Goal: Transaction & Acquisition: Purchase product/service

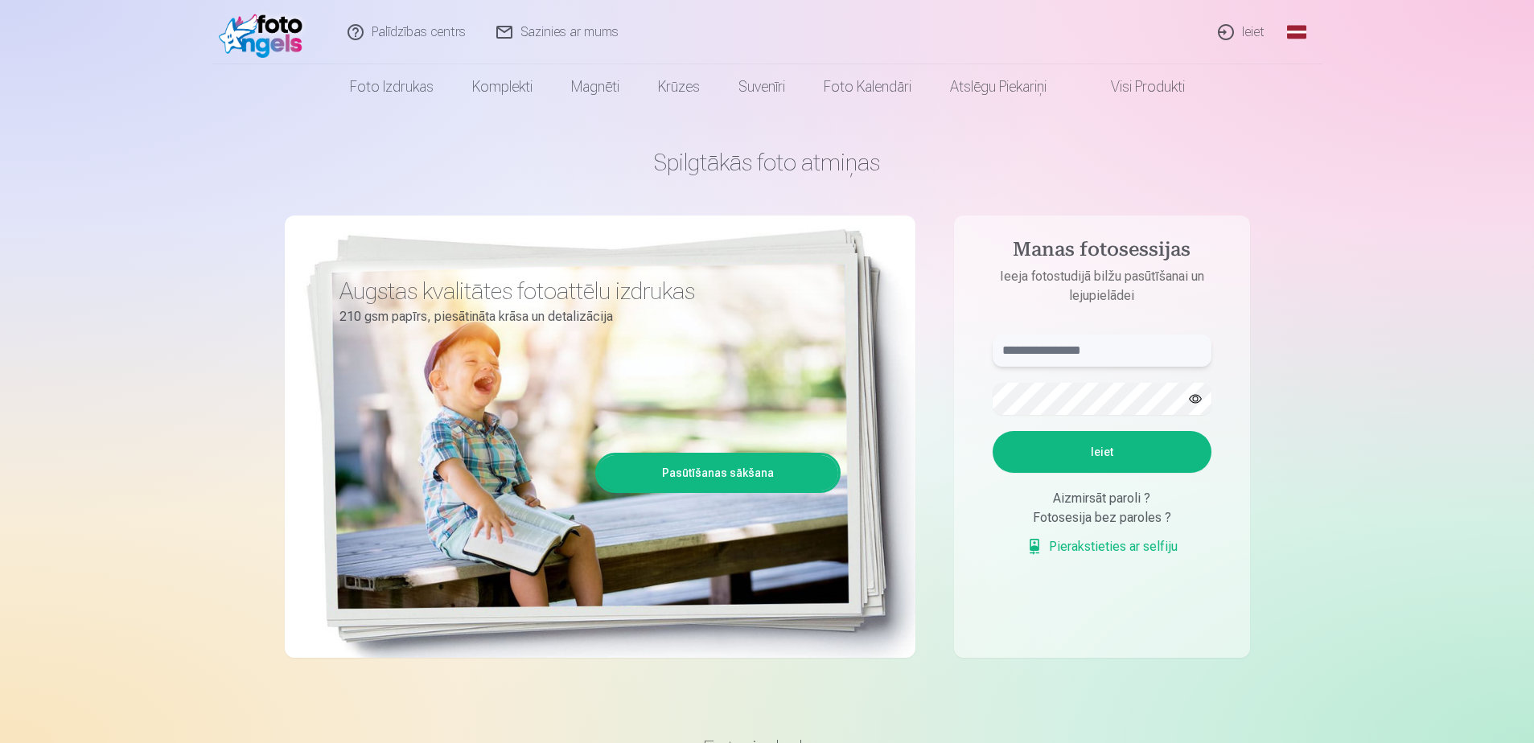
click at [1054, 357] on input "text" at bounding box center [1102, 351] width 219 height 32
type input "**********"
click at [1109, 450] on button "Ieiet" at bounding box center [1102, 452] width 219 height 42
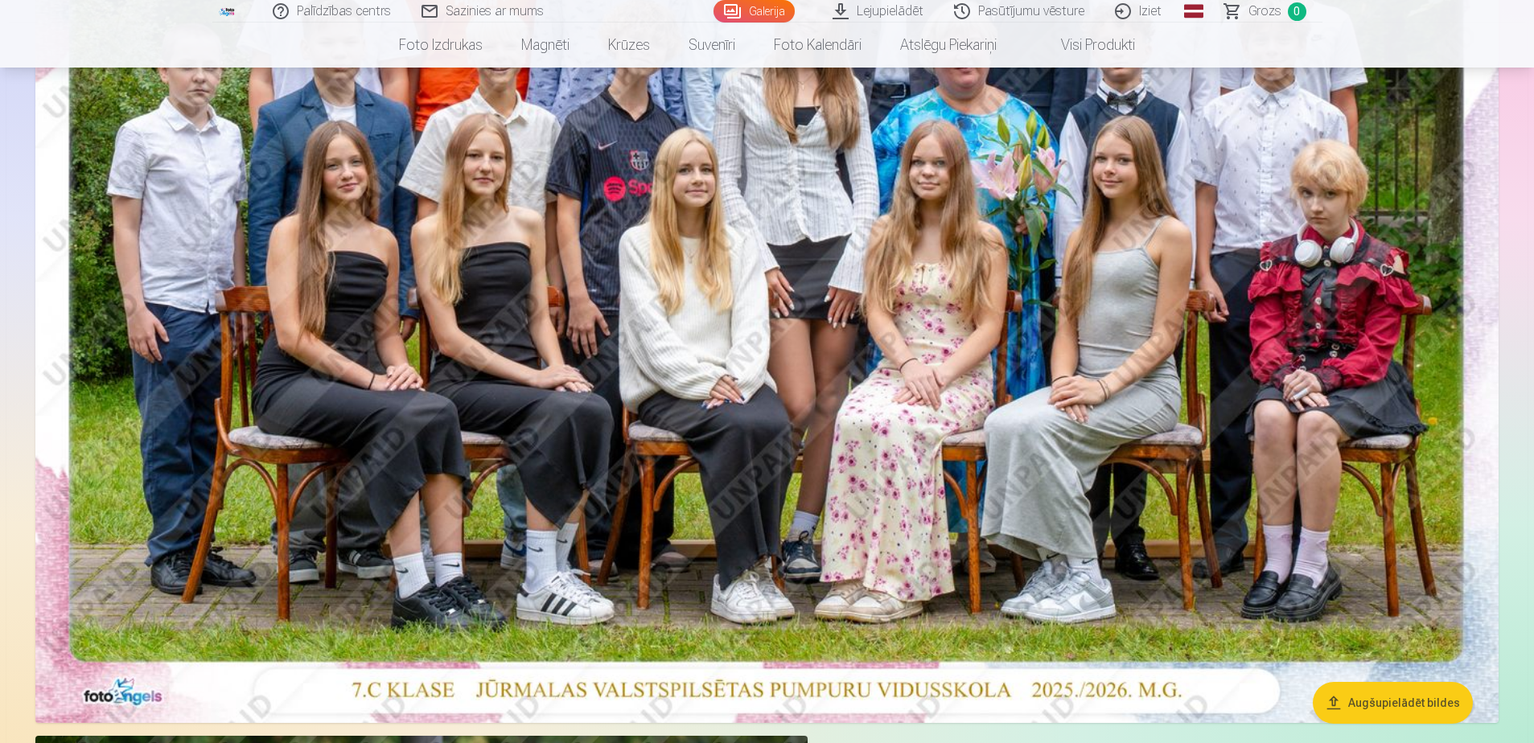
scroll to position [563, 0]
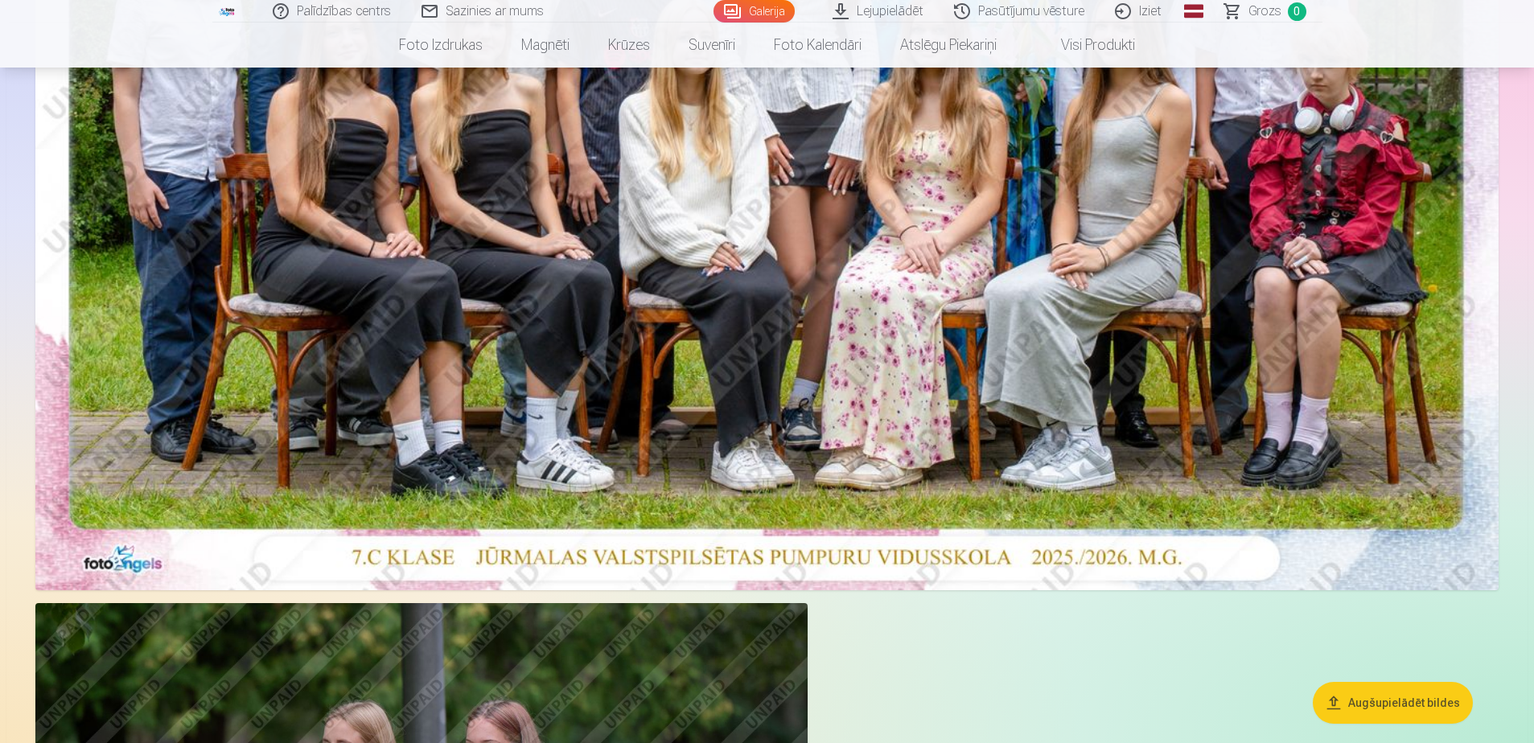
click at [1379, 720] on button "Augšupielādēt bildes" at bounding box center [1393, 703] width 160 height 42
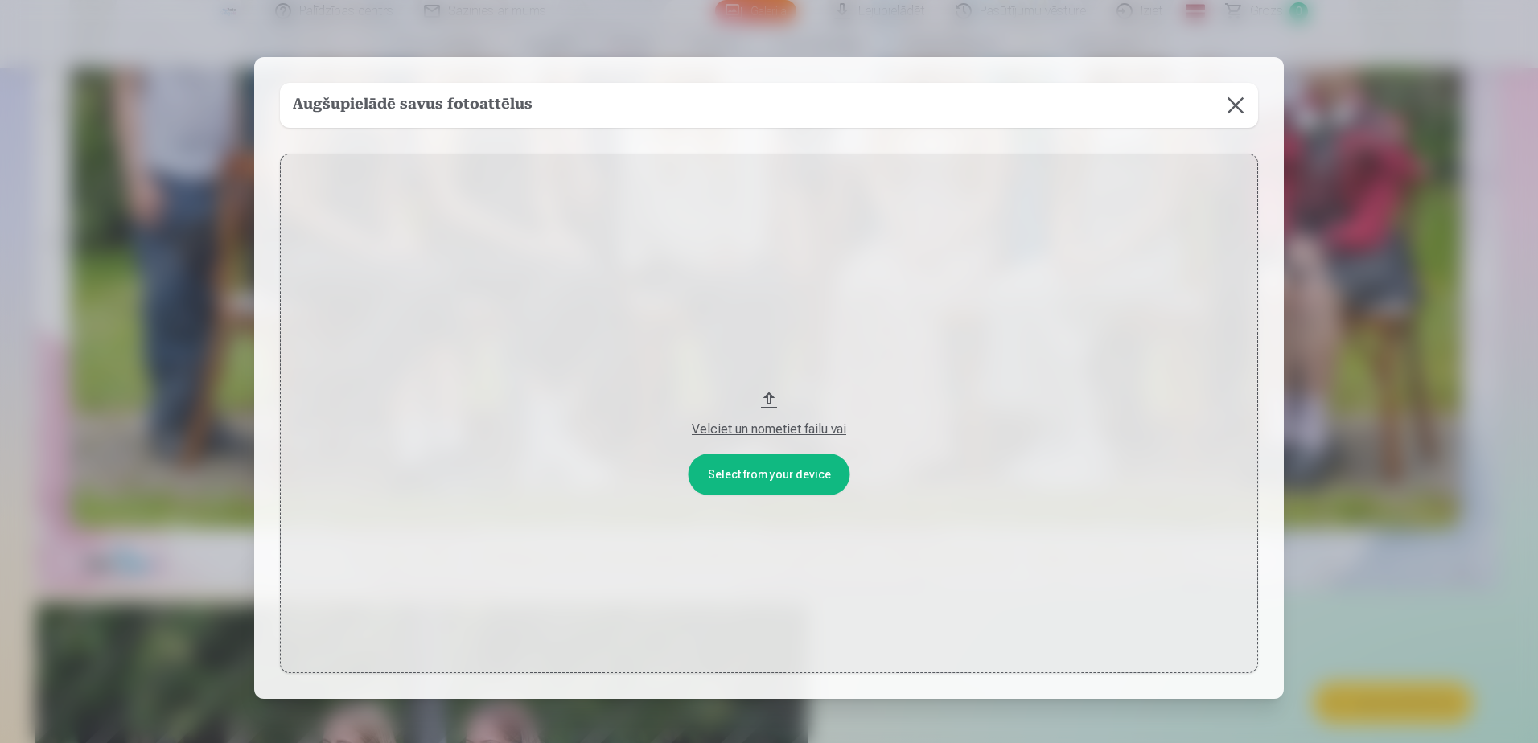
click at [1227, 101] on button at bounding box center [1235, 105] width 45 height 45
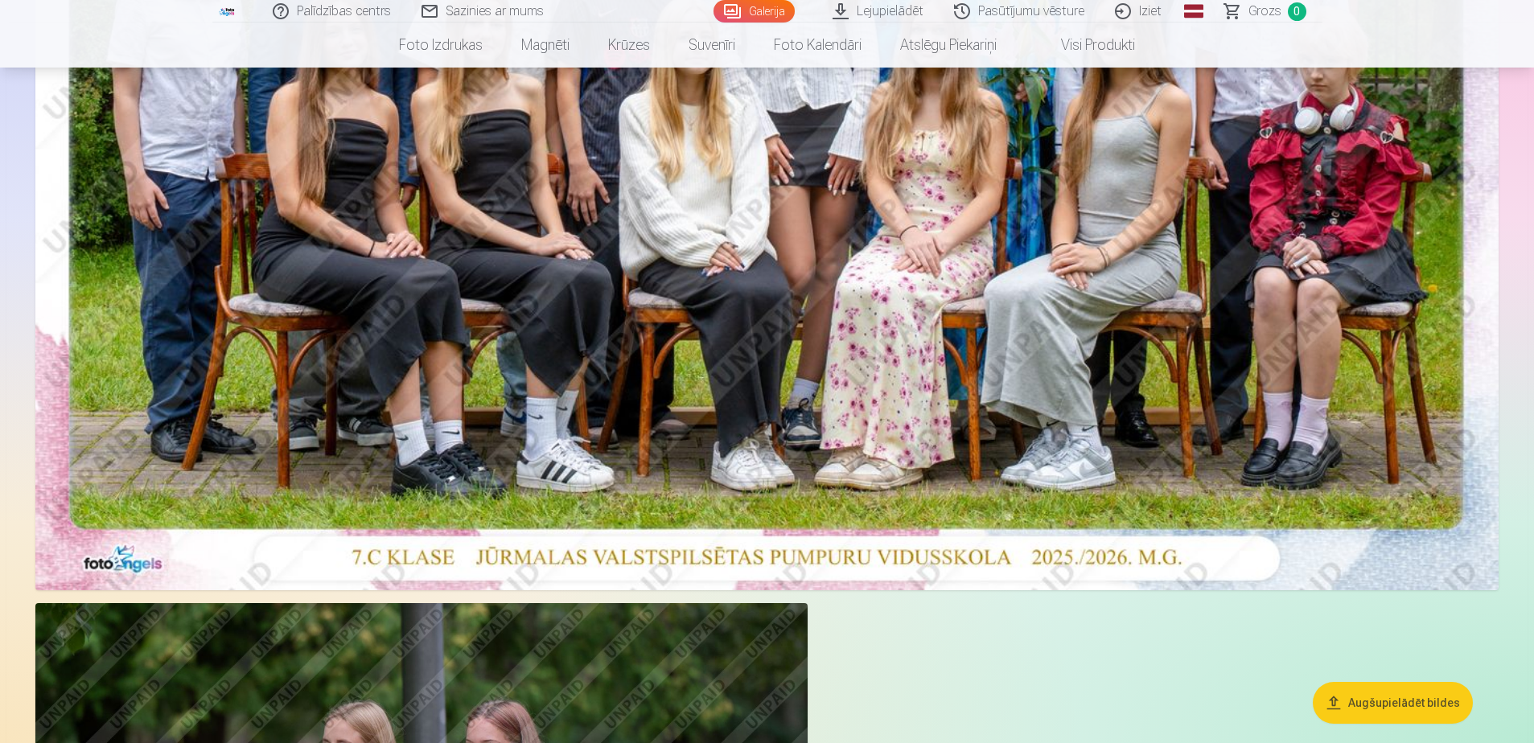
click at [1076, 336] on img at bounding box center [766, 102] width 1463 height 977
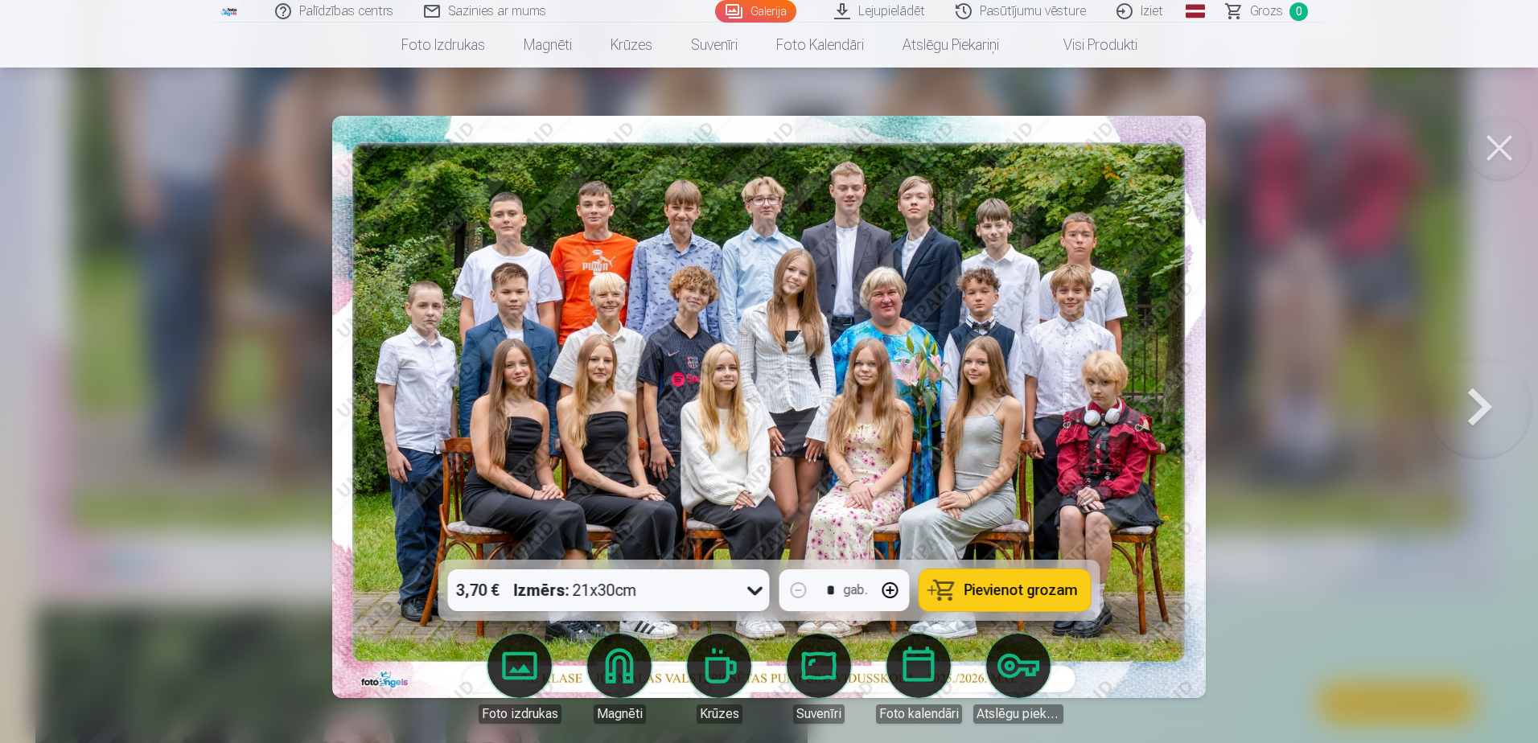
click at [759, 588] on icon at bounding box center [756, 591] width 26 height 26
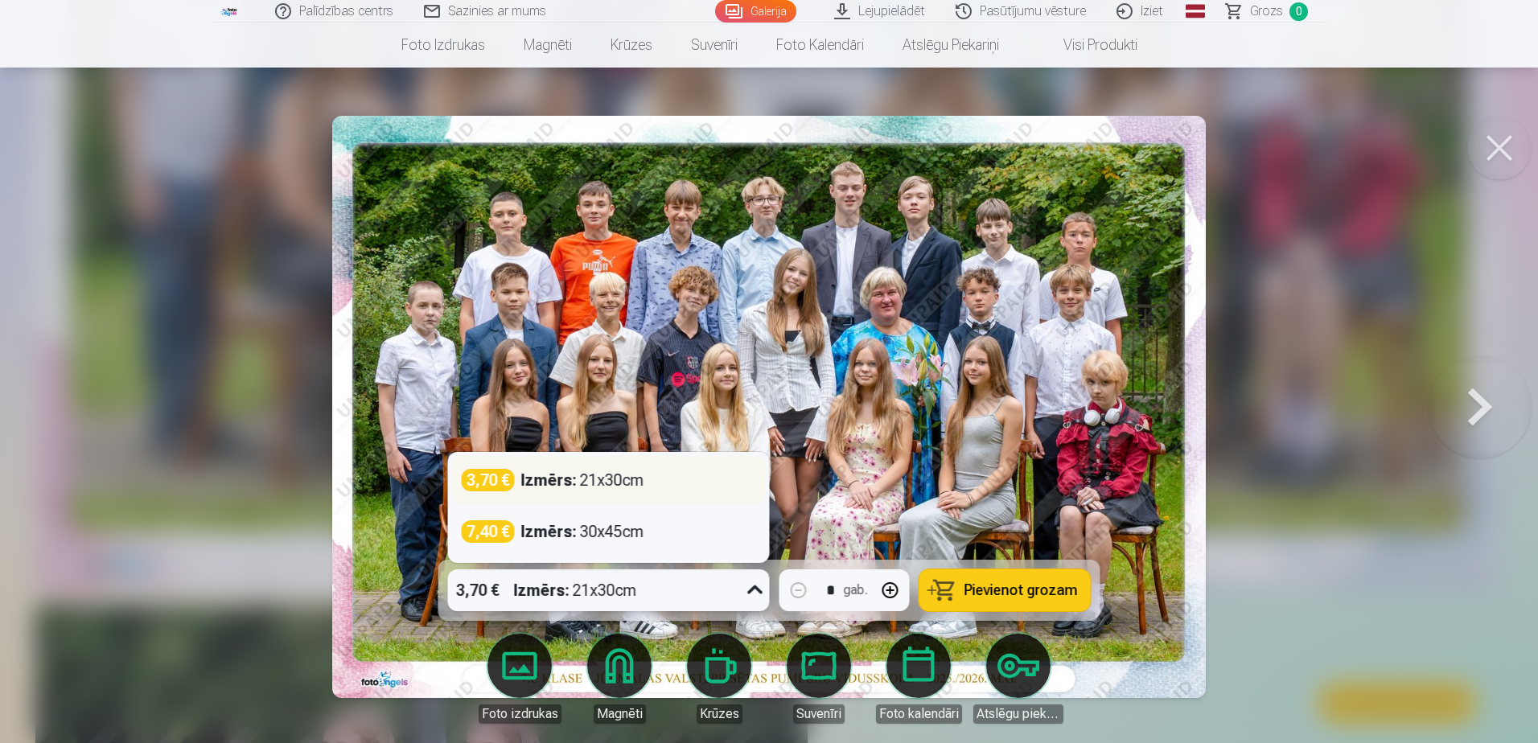
click at [685, 485] on div "3,70 € Izmērs : 21x30cm" at bounding box center [609, 480] width 294 height 23
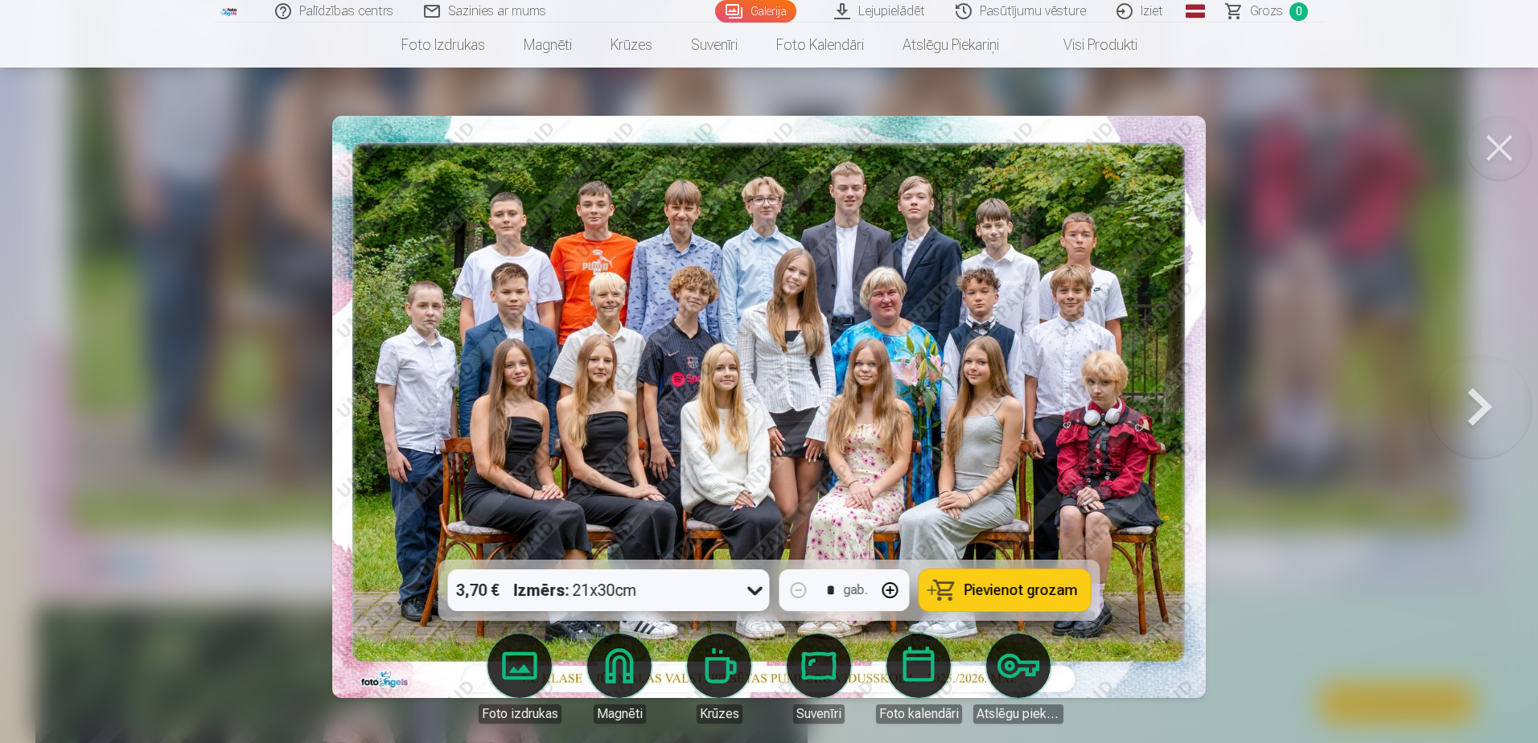
click at [891, 592] on button "button" at bounding box center [890, 590] width 39 height 39
click at [788, 588] on button "button" at bounding box center [799, 590] width 39 height 39
type input "*"
click at [994, 586] on span "Pievienot grozam" at bounding box center [1021, 590] width 113 height 14
click at [1242, 477] on div at bounding box center [769, 371] width 1538 height 743
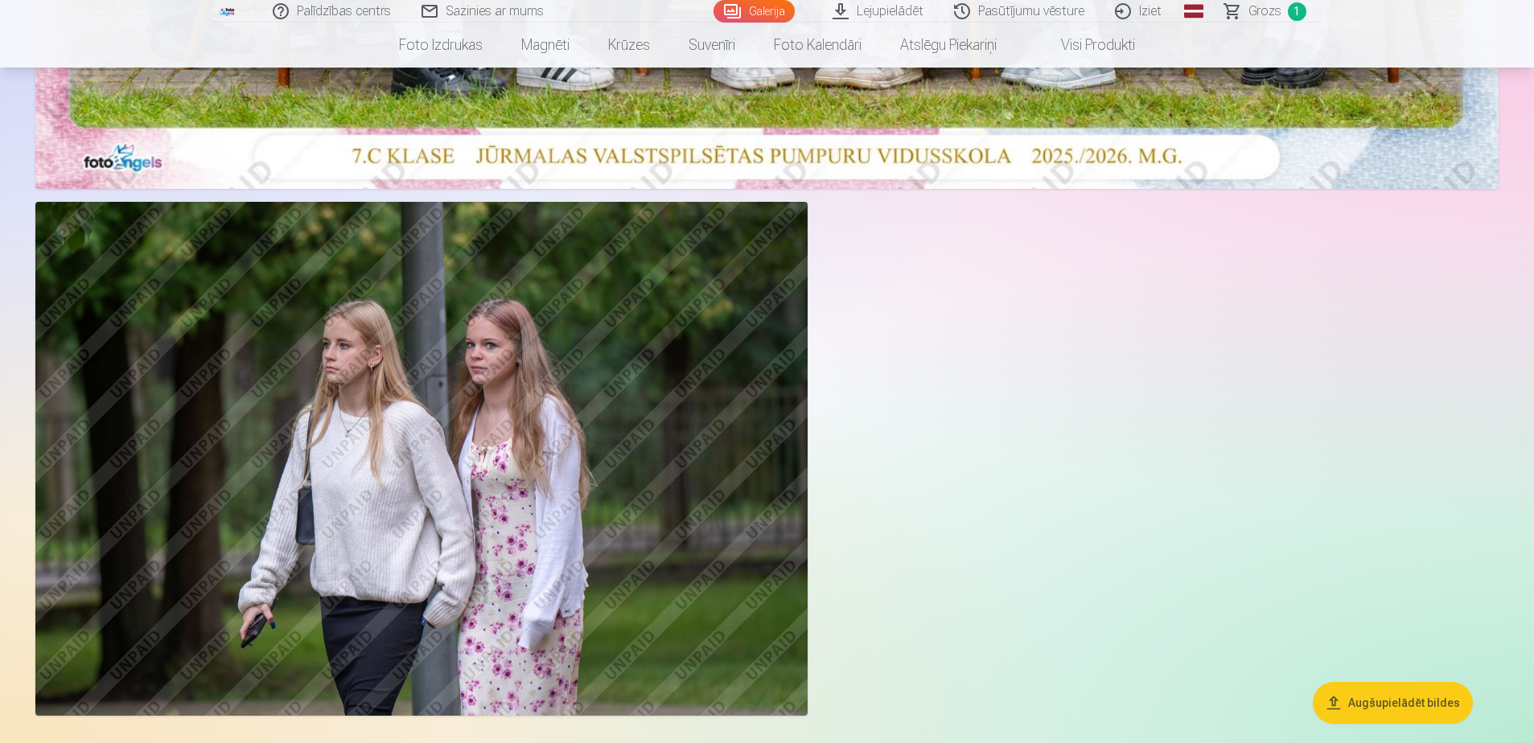
scroll to position [965, 0]
click at [633, 451] on img at bounding box center [421, 458] width 772 height 515
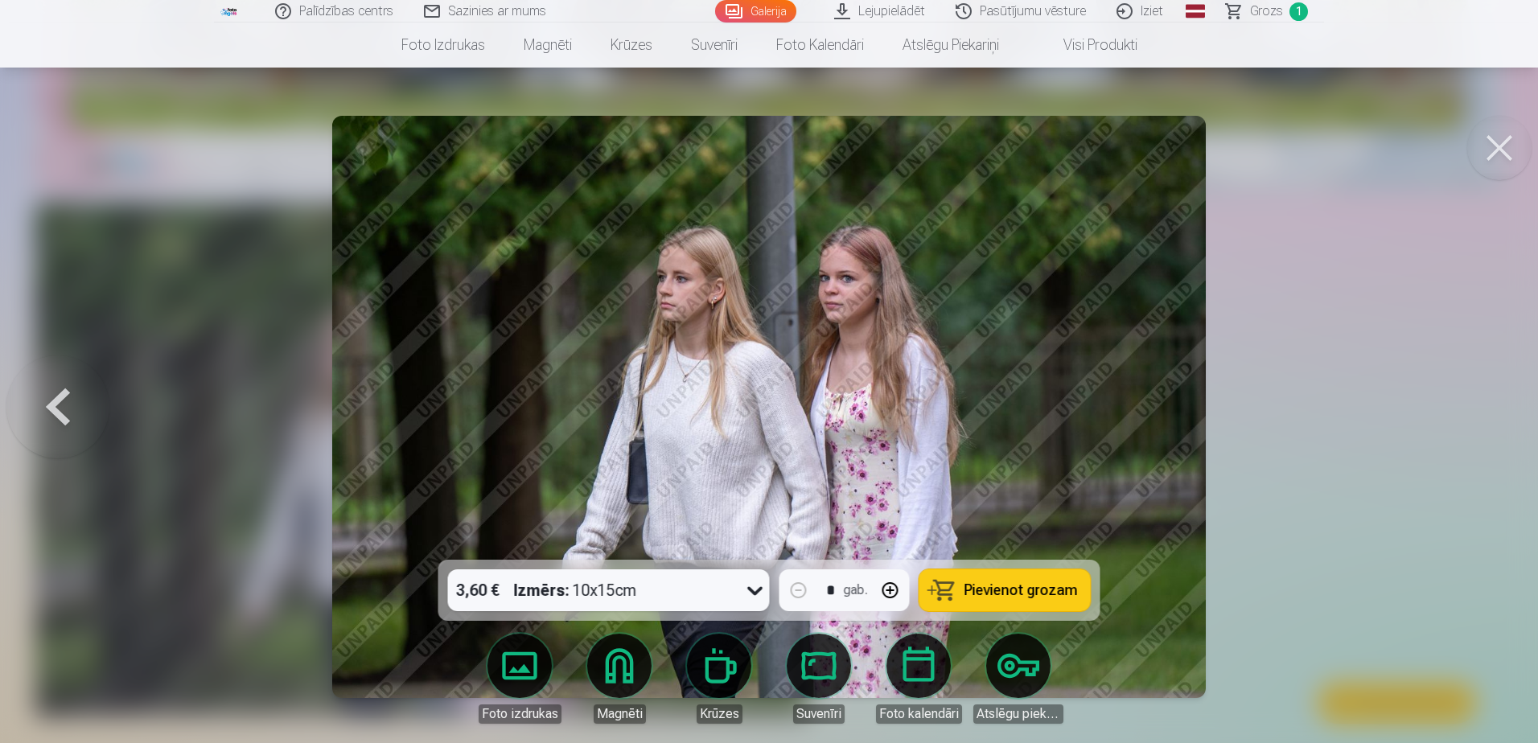
click at [756, 586] on icon at bounding box center [756, 591] width 26 height 26
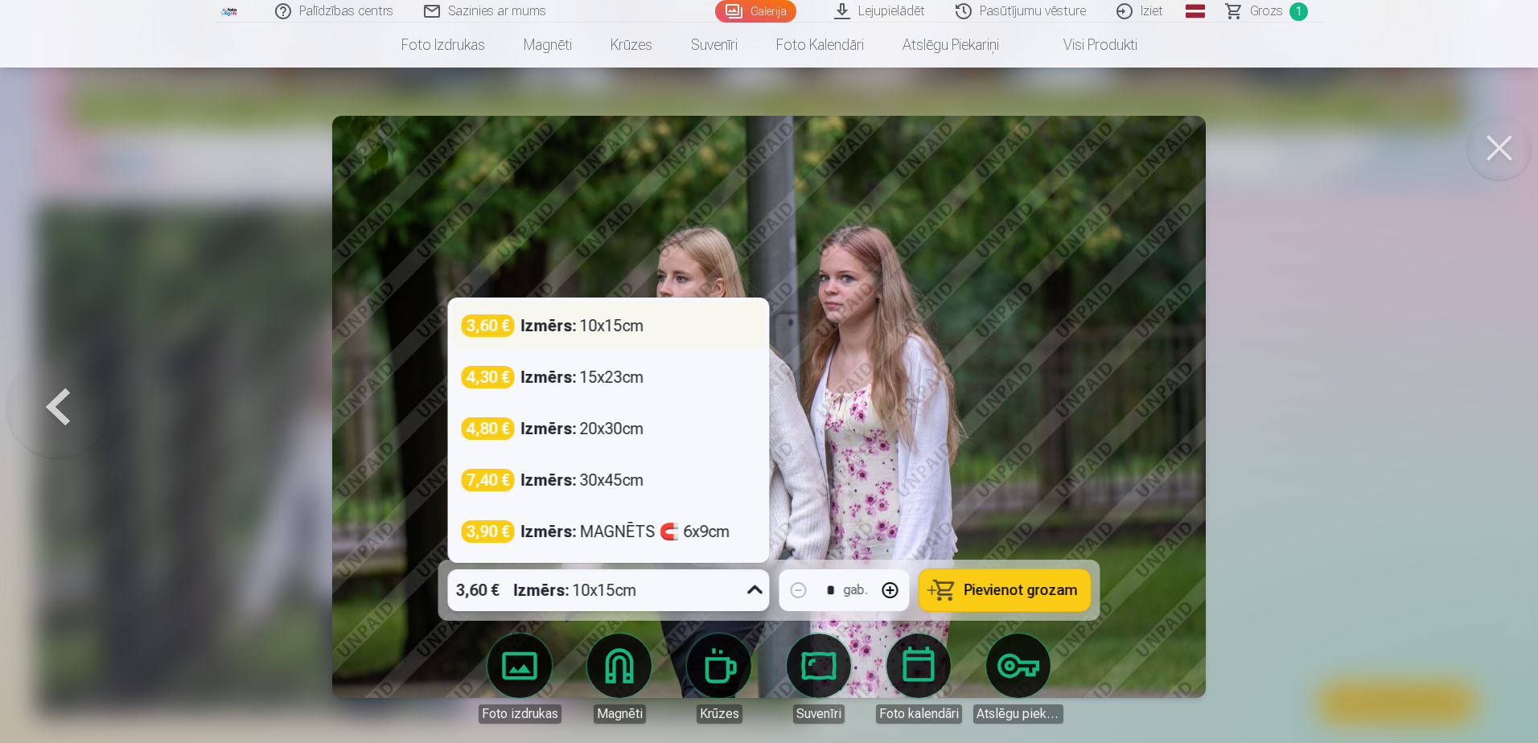
click at [578, 319] on div "Izmērs : 10x15cm" at bounding box center [582, 326] width 123 height 23
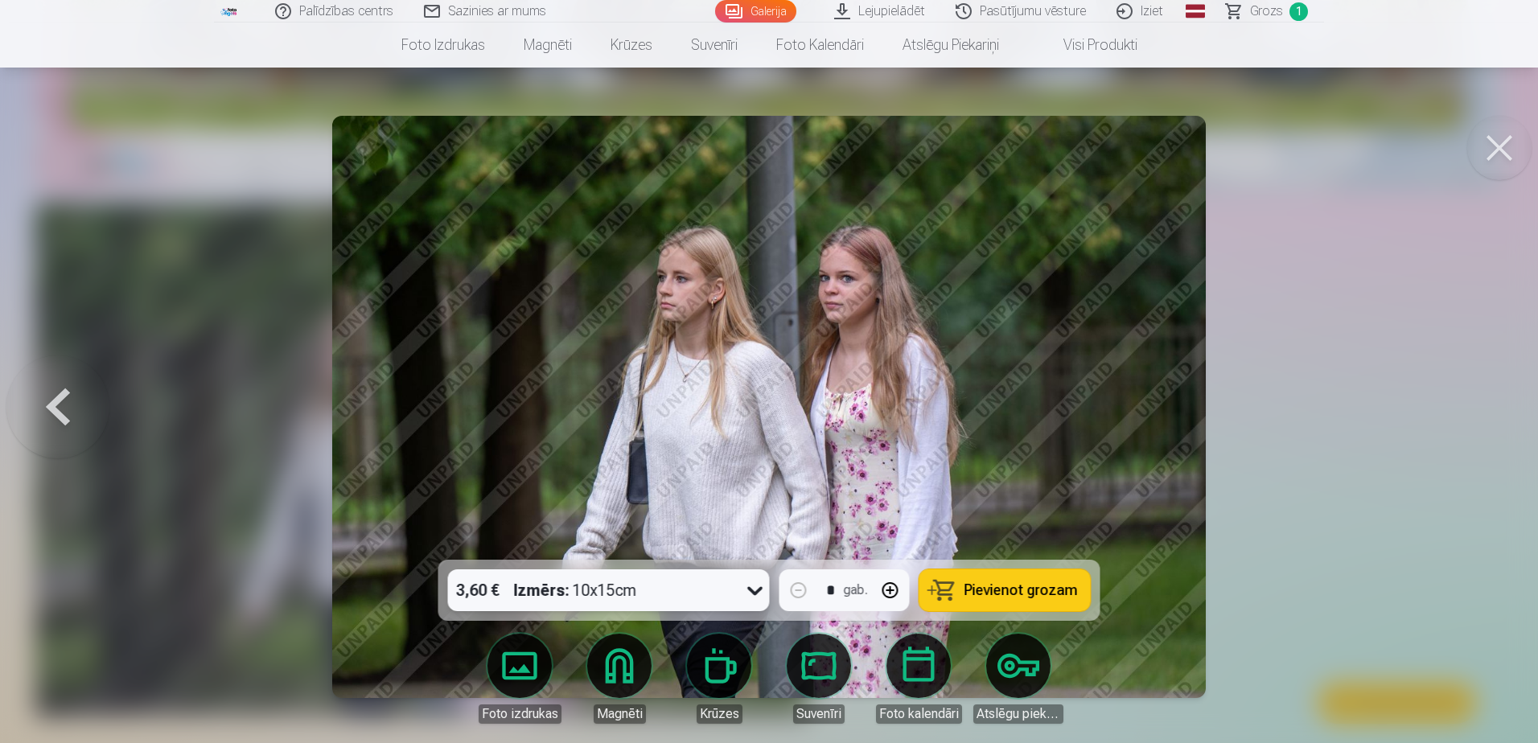
click at [1007, 589] on span "Pievienot grozam" at bounding box center [1021, 590] width 113 height 14
click at [1513, 140] on button at bounding box center [1499, 148] width 64 height 64
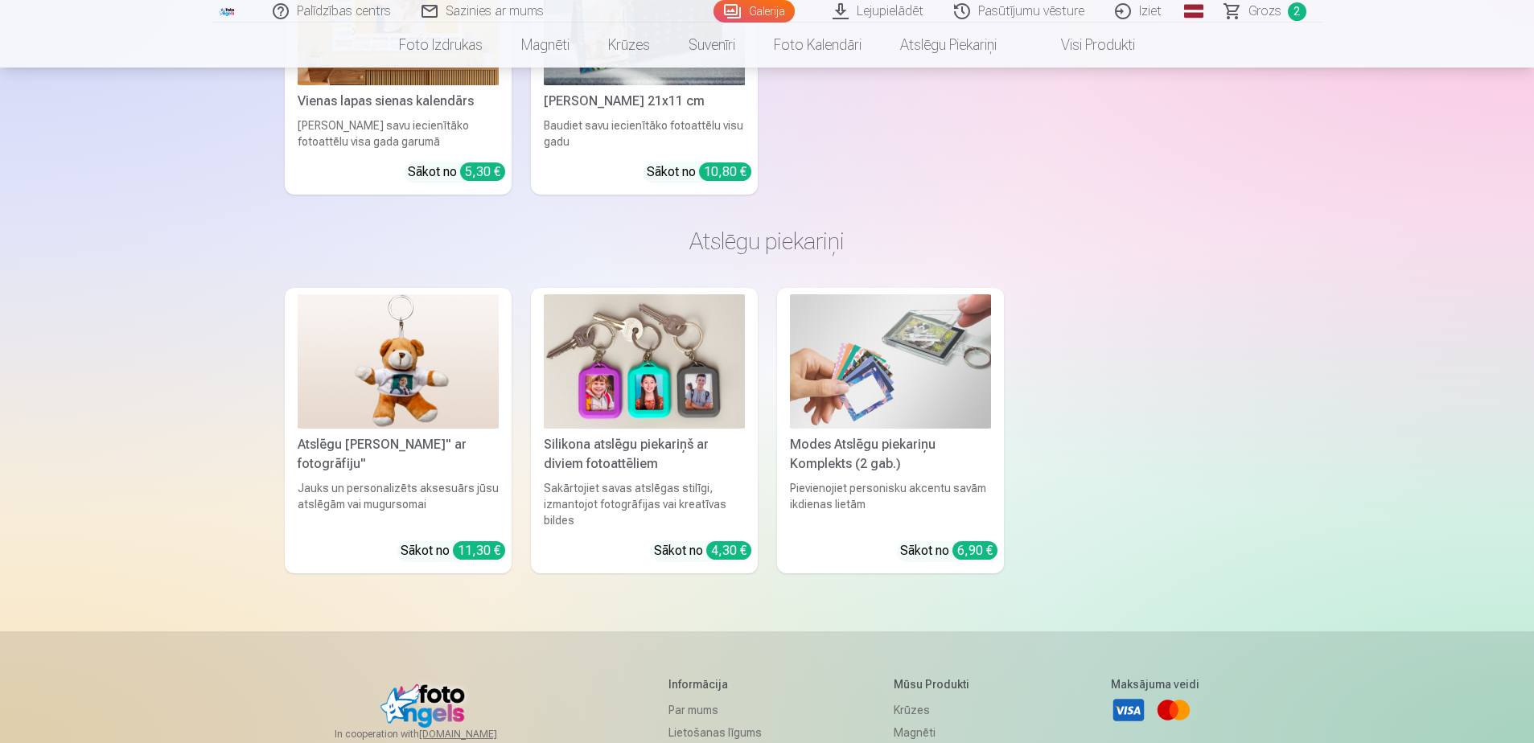
scroll to position [4715, 0]
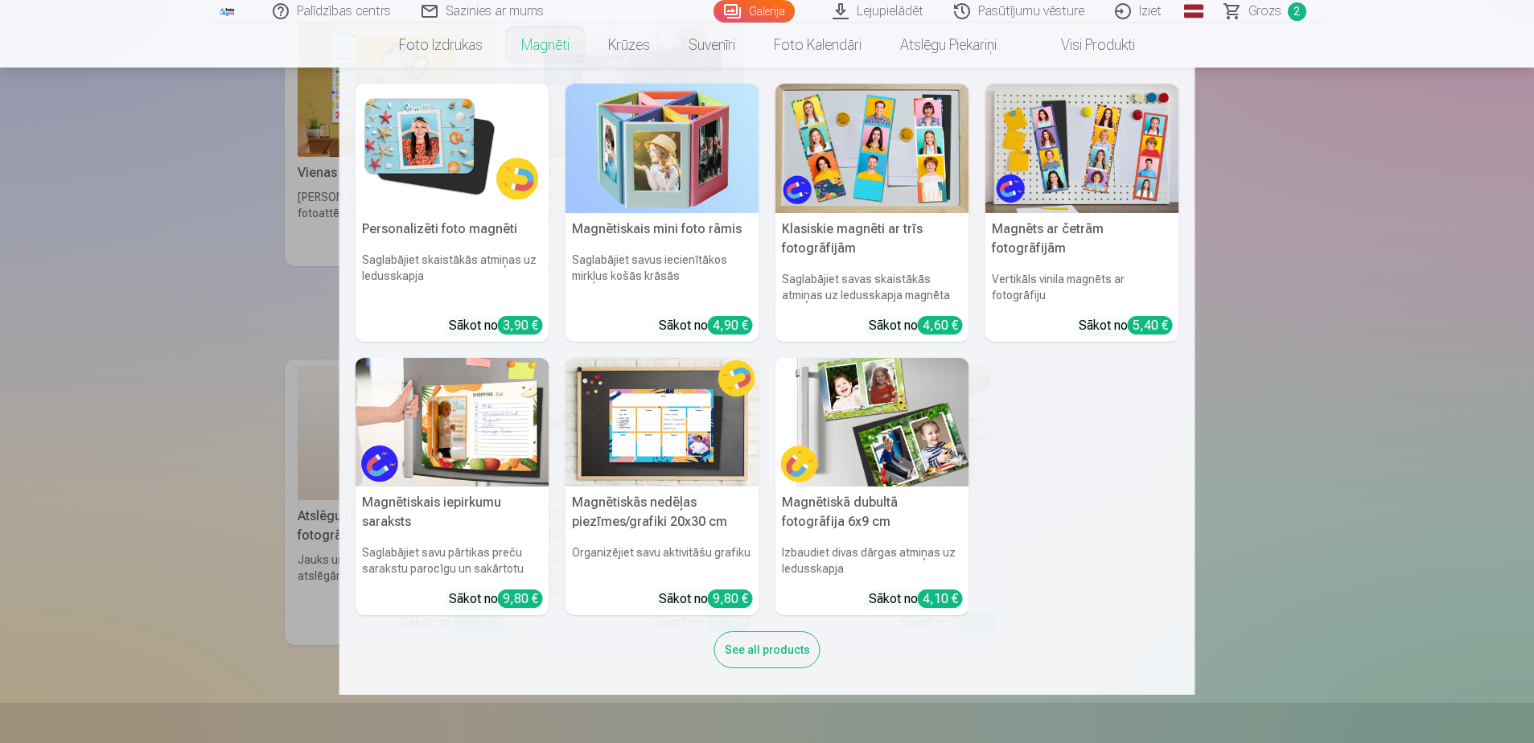
click at [549, 40] on link "Magnēti" at bounding box center [545, 45] width 87 height 45
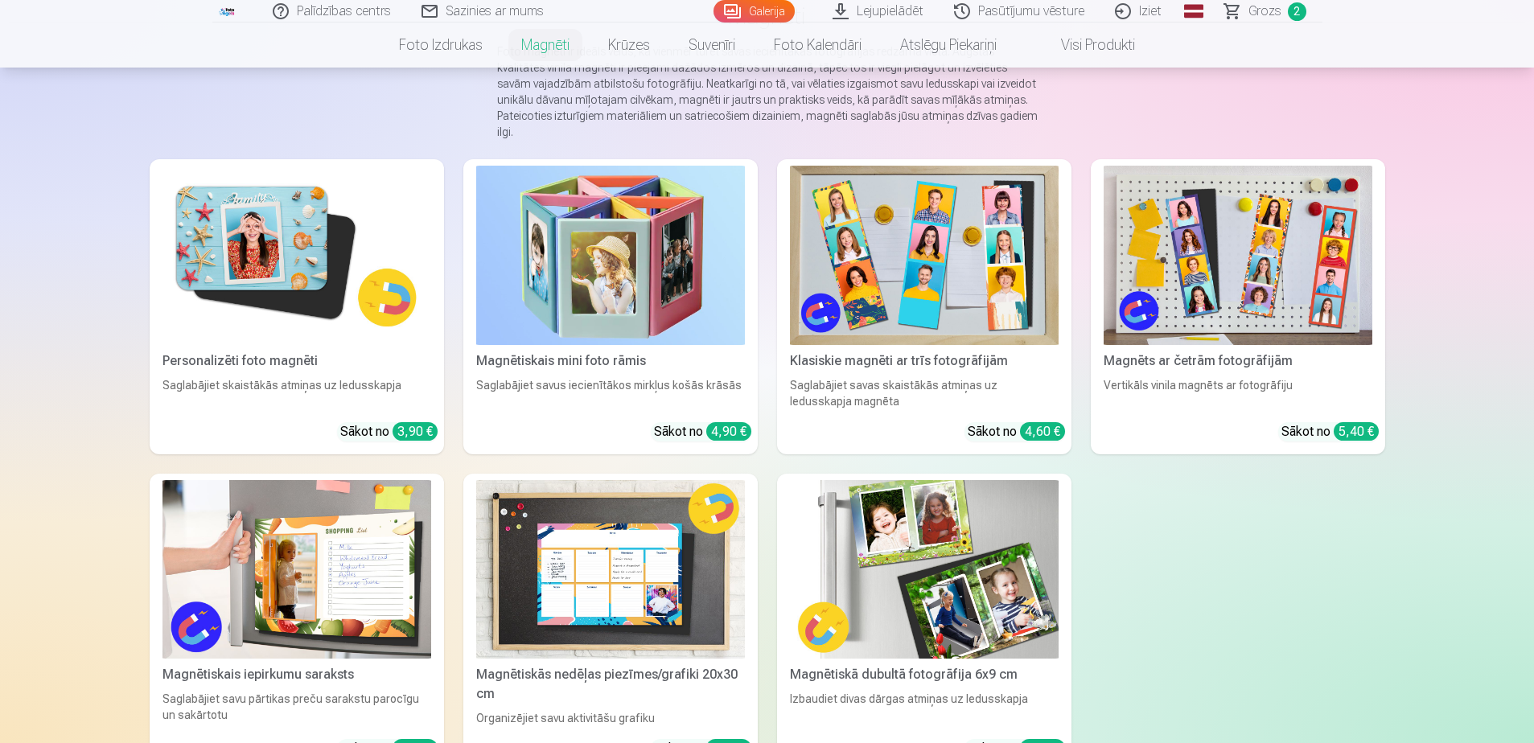
scroll to position [161, 0]
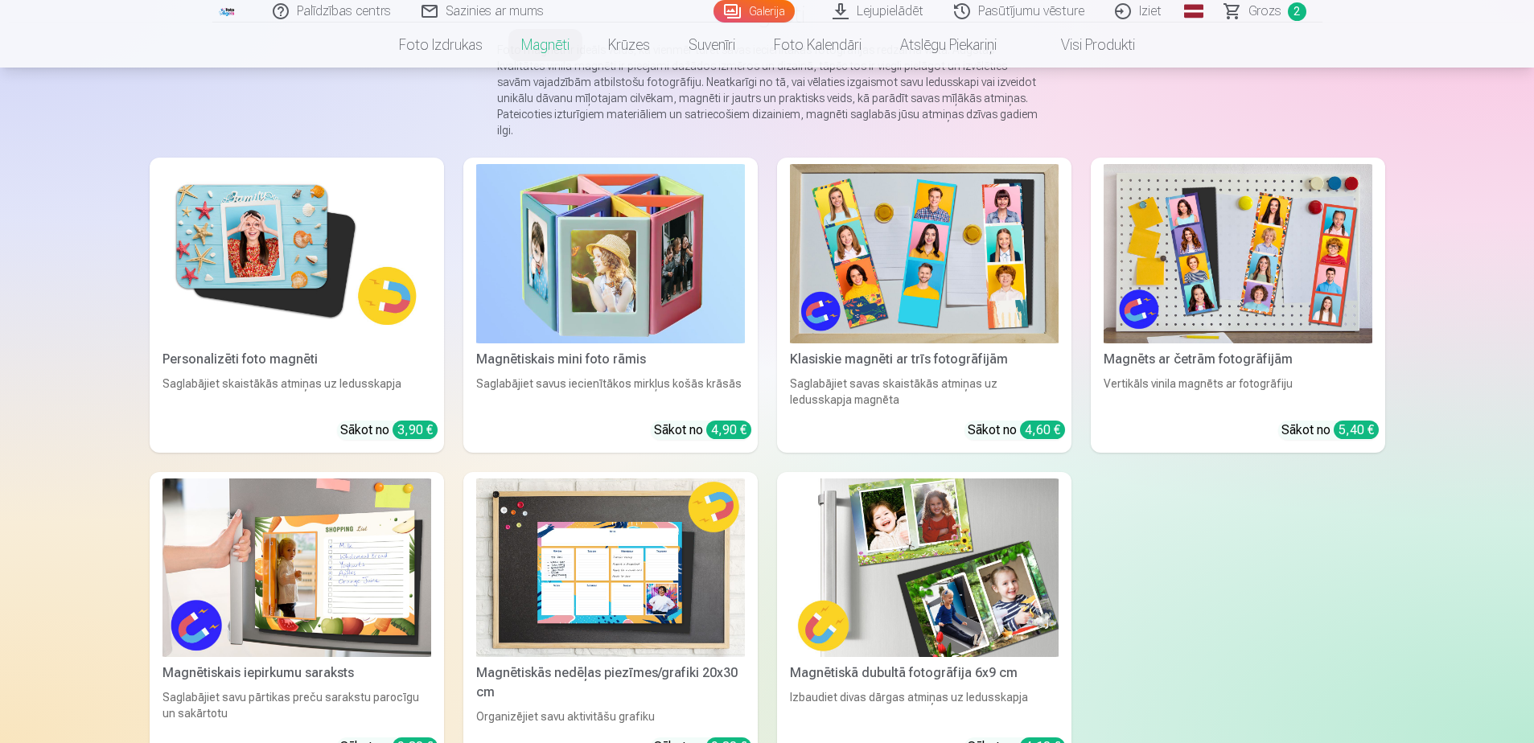
click at [282, 276] on img at bounding box center [297, 253] width 269 height 179
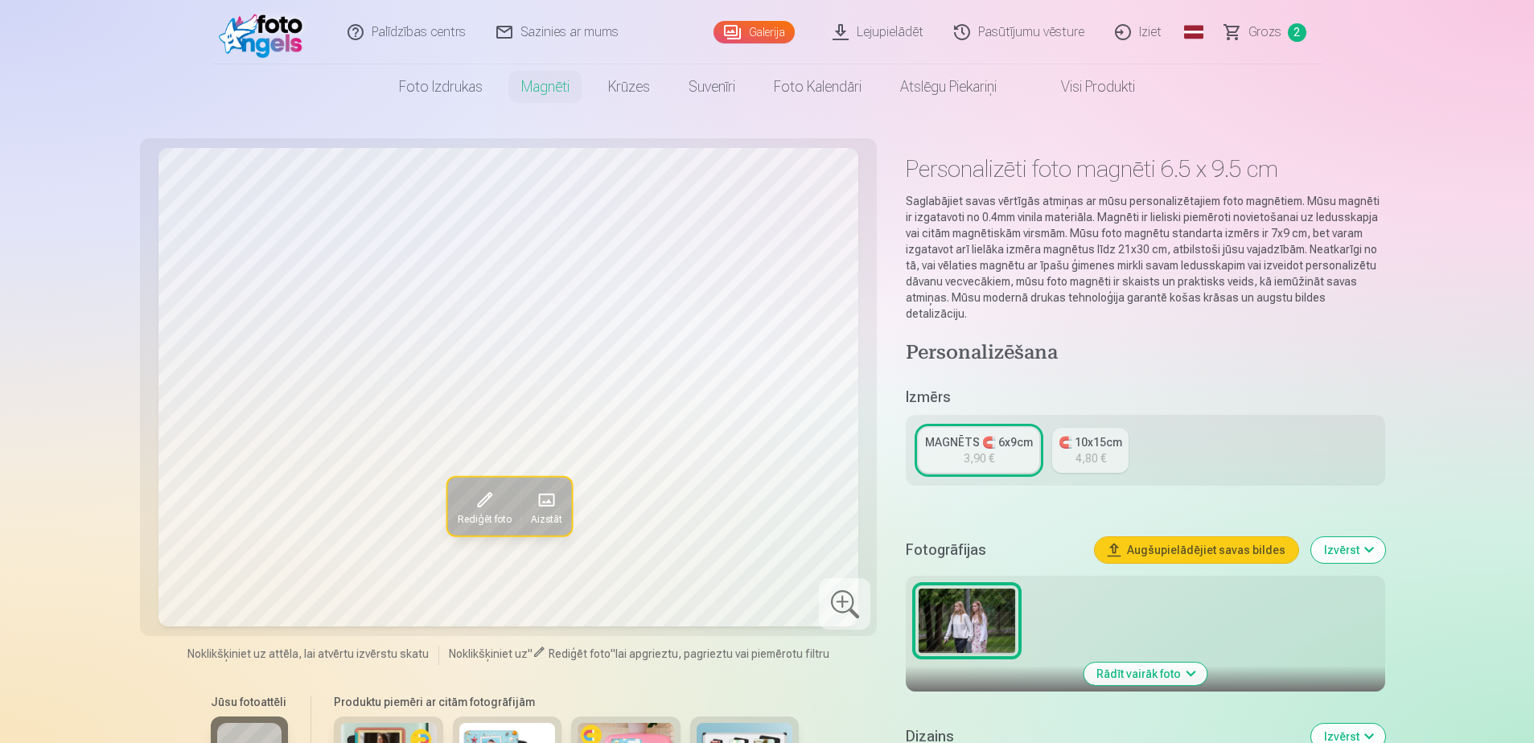
click at [1171, 665] on button "Rādīt vairāk foto" at bounding box center [1145, 674] width 123 height 23
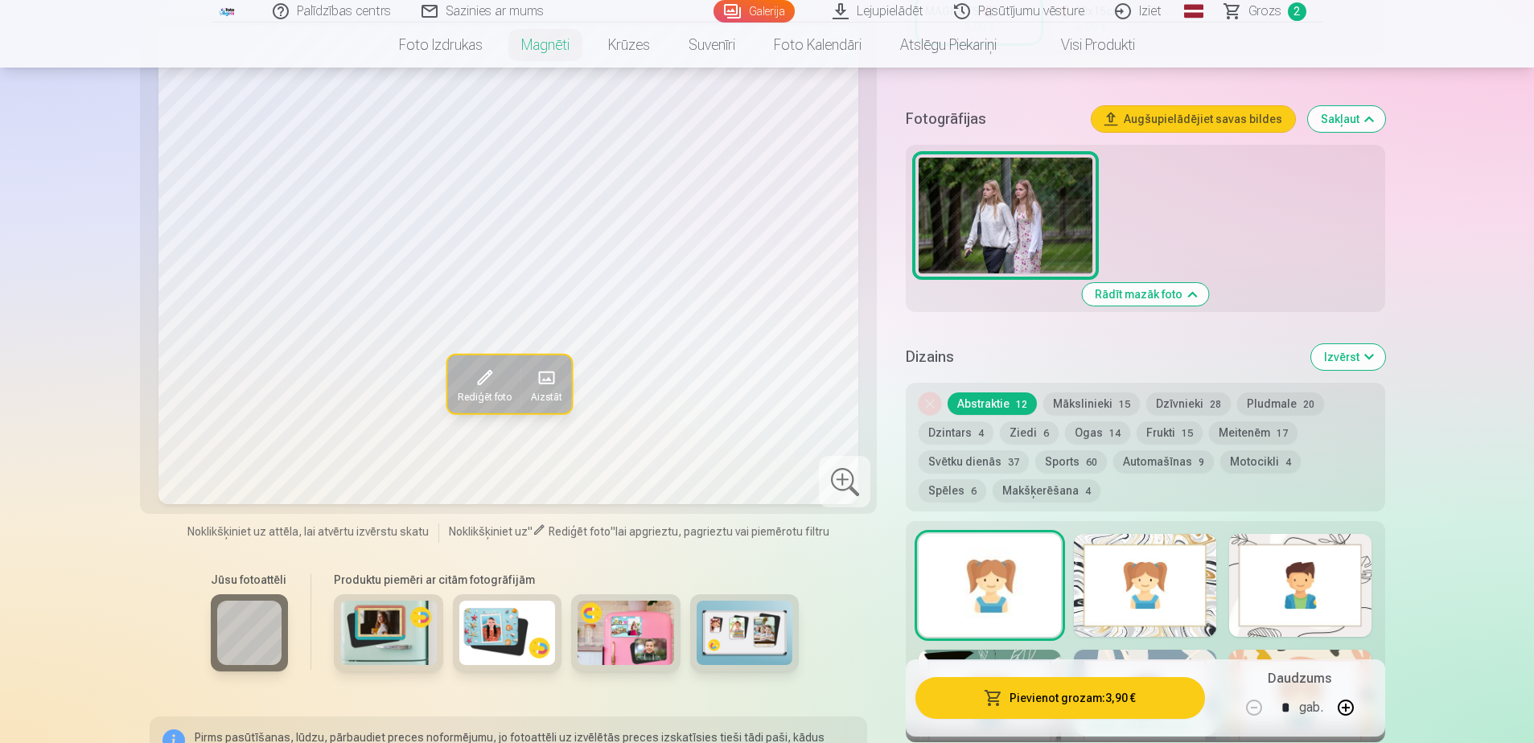
scroll to position [402, 0]
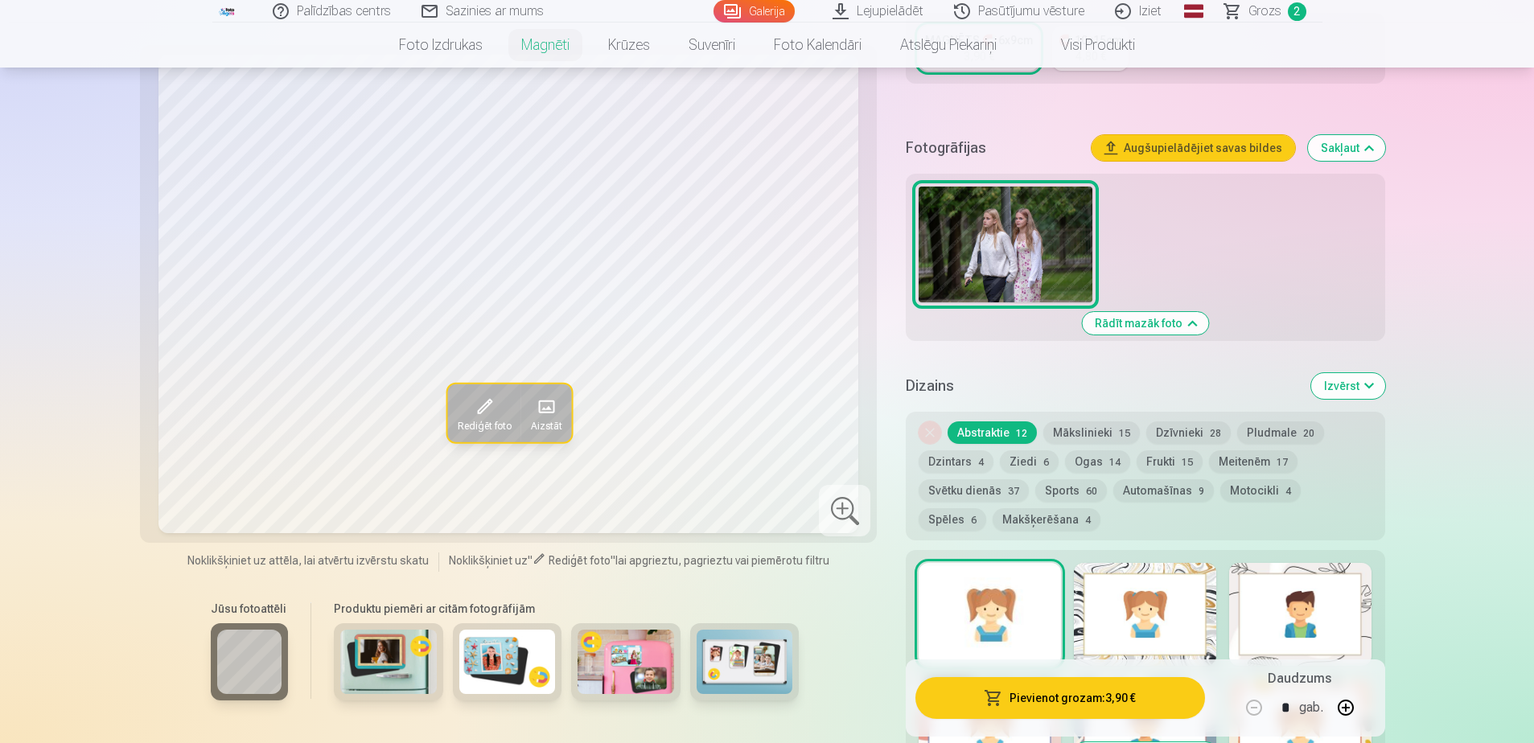
click at [1107, 422] on button "Mākslinieki 15" at bounding box center [1091, 433] width 97 height 23
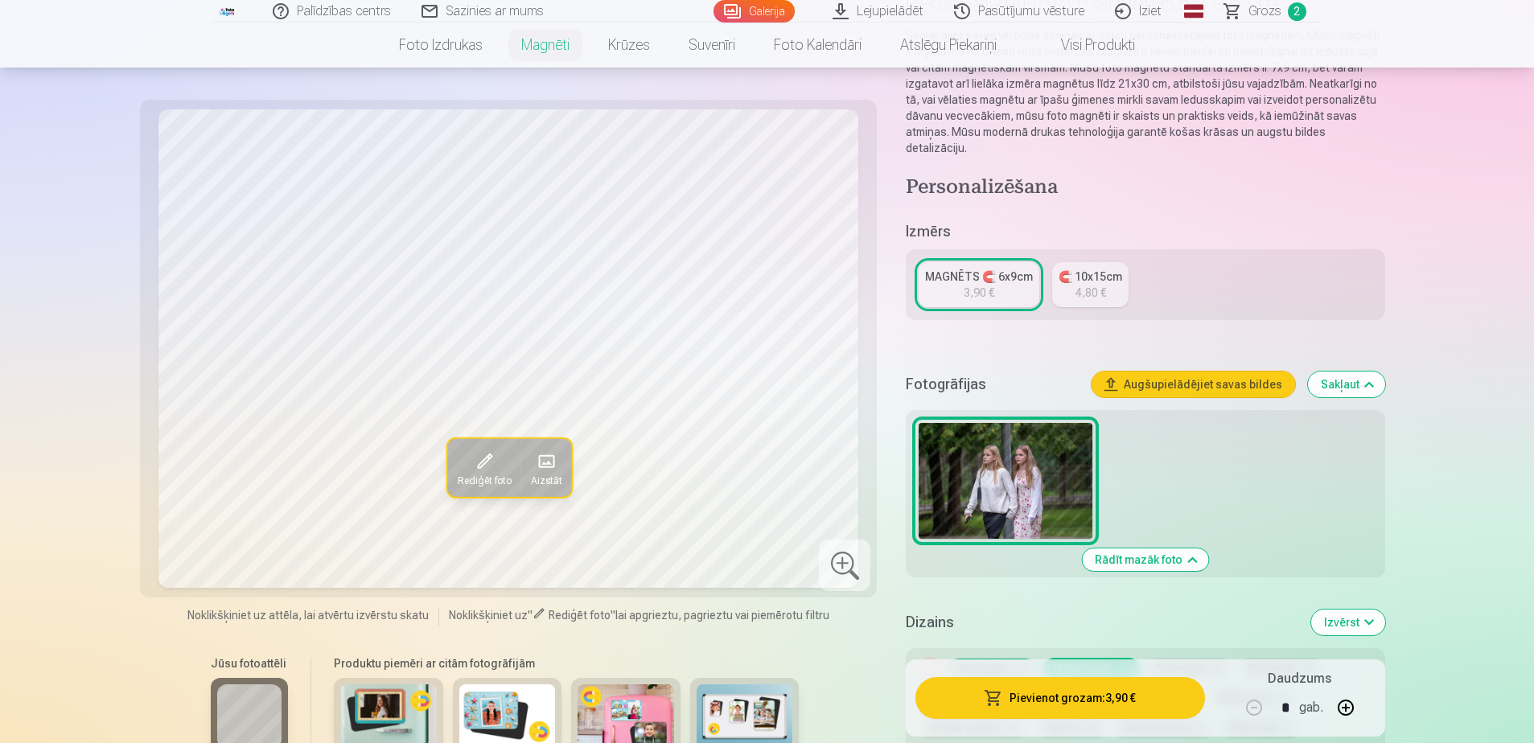
scroll to position [161, 0]
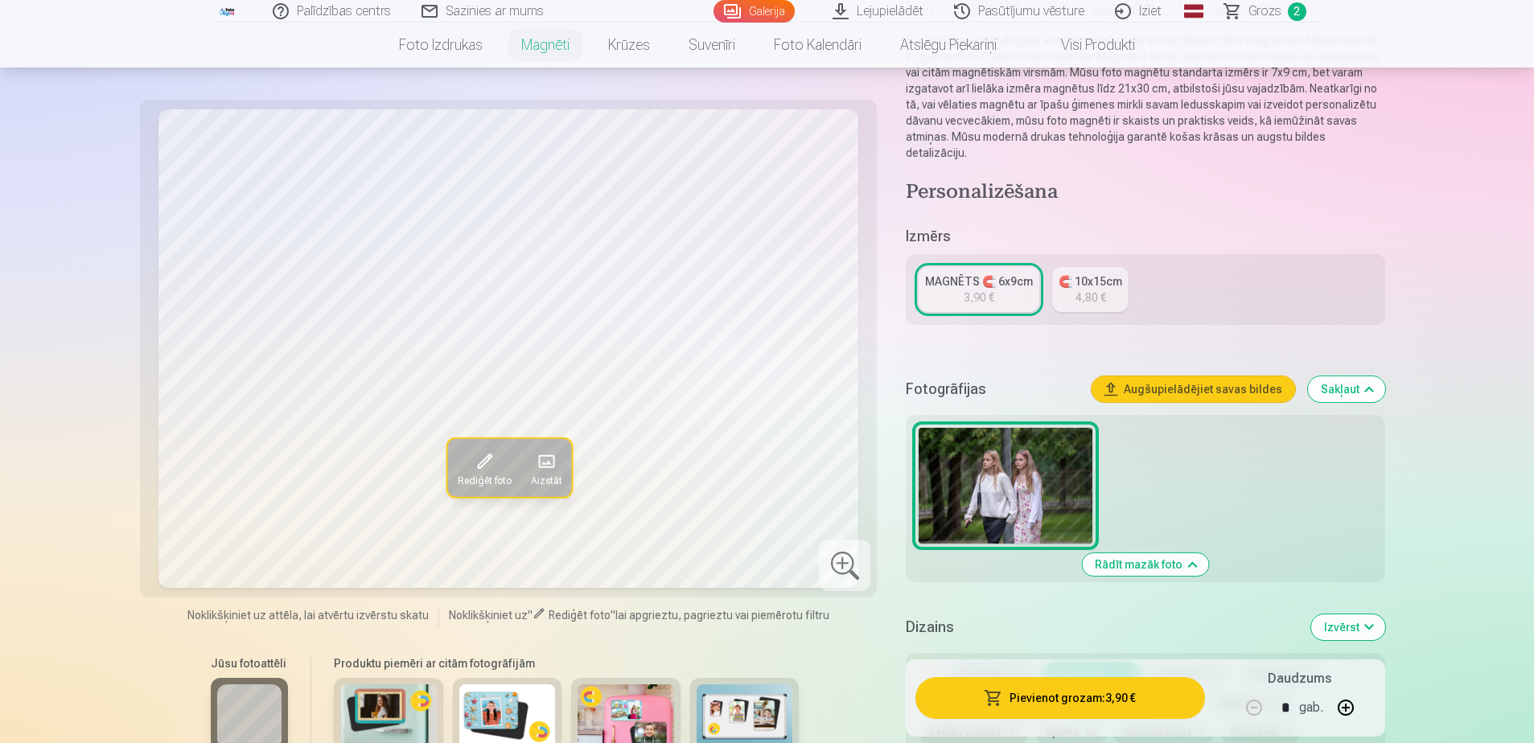
click at [1175, 553] on button "Rādīt mazāk foto" at bounding box center [1145, 564] width 126 height 23
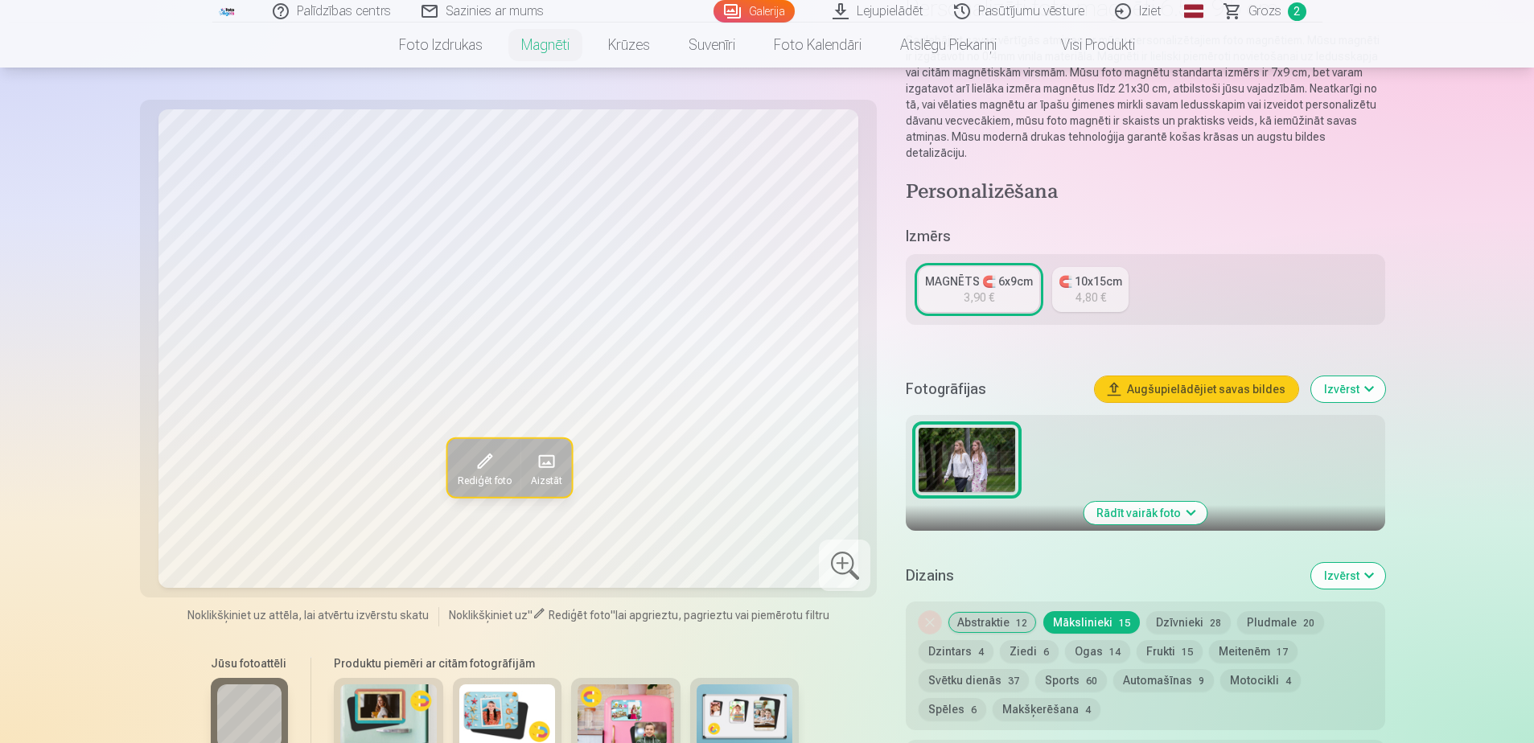
scroll to position [246, 0]
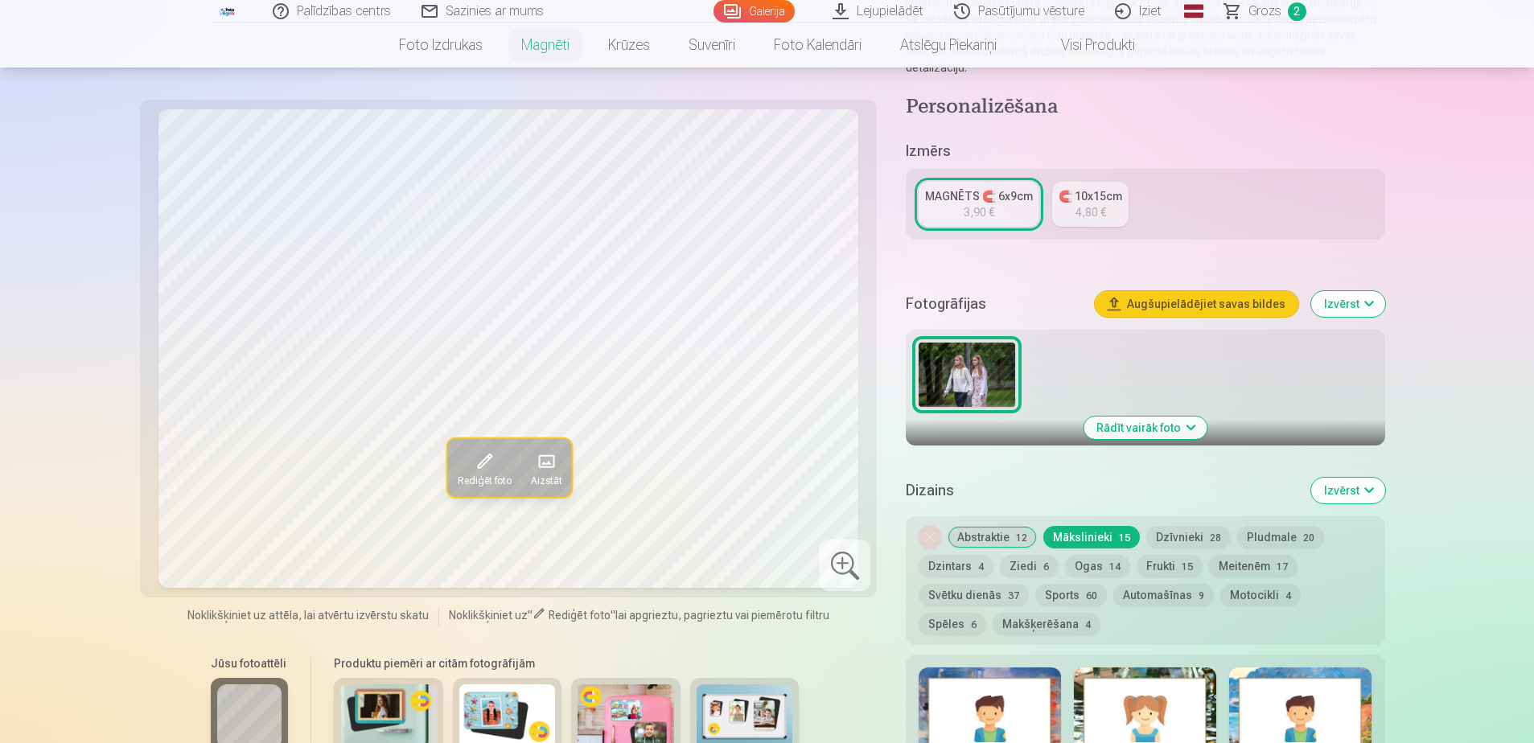
click at [1198, 417] on button "Rādīt vairāk foto" at bounding box center [1145, 428] width 123 height 23
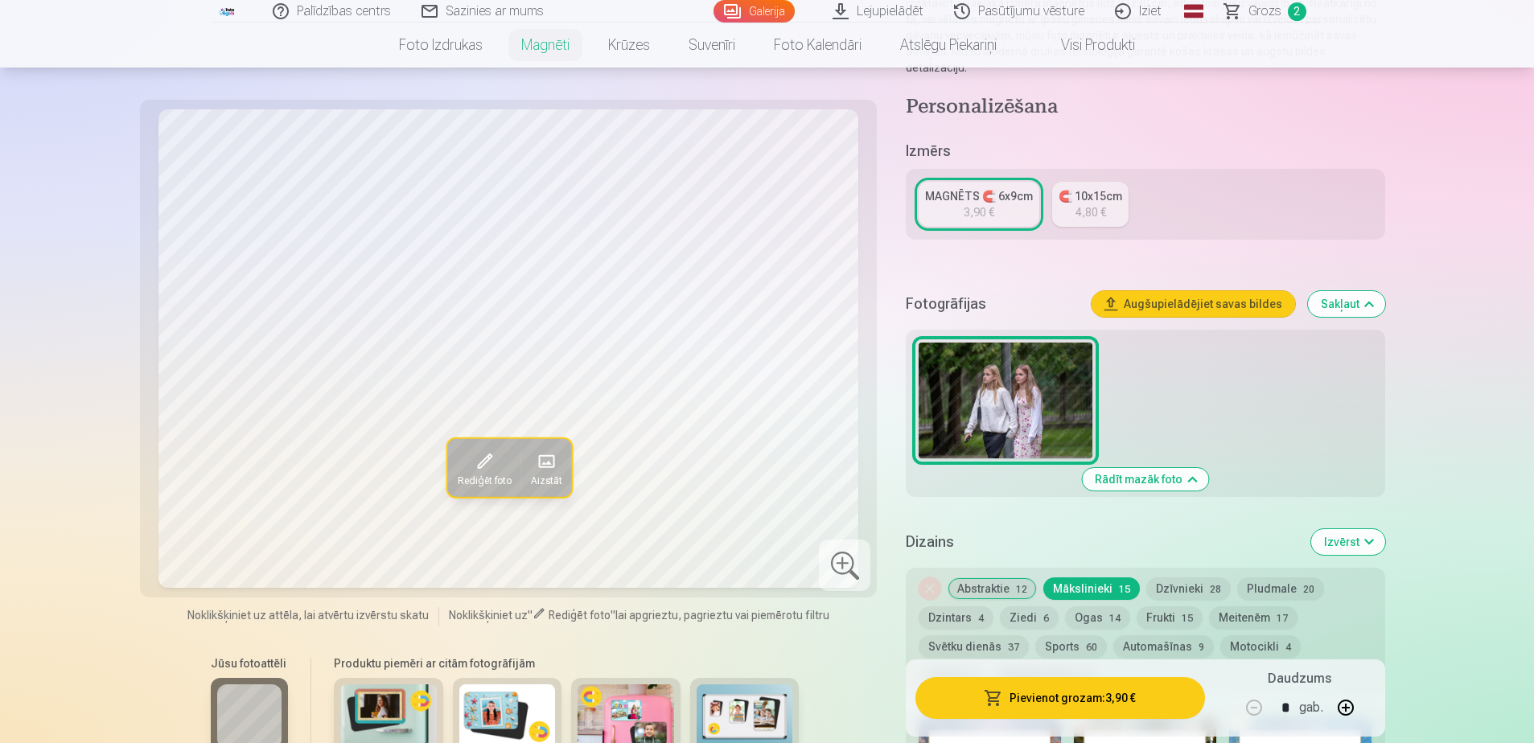
click at [1286, 23] on nav "Foto izdrukas Augstas kvalitātes fotoattēlu izdrukas 210 gsm papīrs, piesātināt…" at bounding box center [767, 45] width 1534 height 45
click at [1292, 11] on span "2" at bounding box center [1297, 11] width 19 height 19
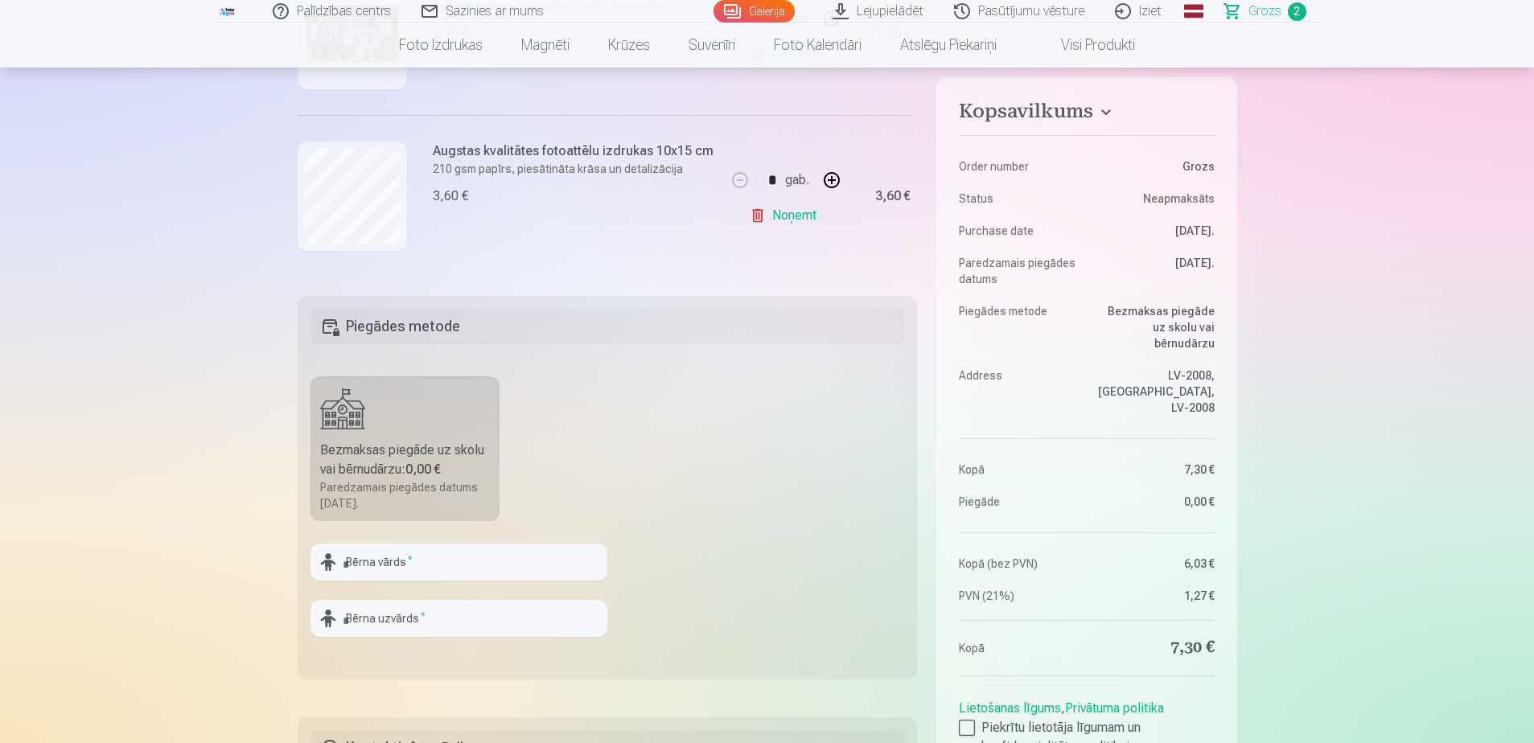
scroll to position [402, 0]
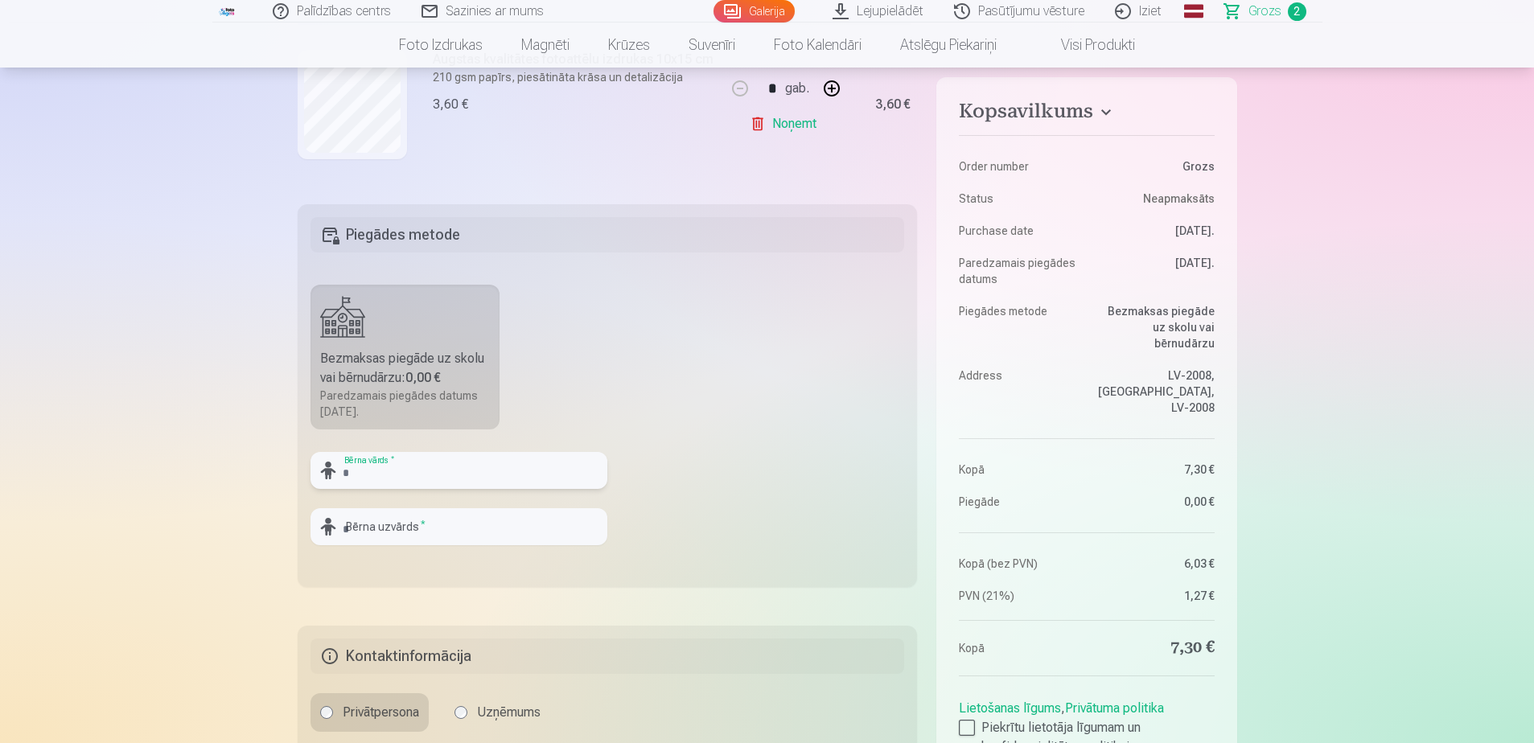
click at [382, 471] on input "text" at bounding box center [459, 470] width 297 height 37
click at [389, 475] on input "*****" at bounding box center [459, 470] width 297 height 37
click at [315, 479] on input "*****" at bounding box center [459, 470] width 297 height 37
type input "*****"
click at [447, 528] on input "text" at bounding box center [459, 526] width 297 height 37
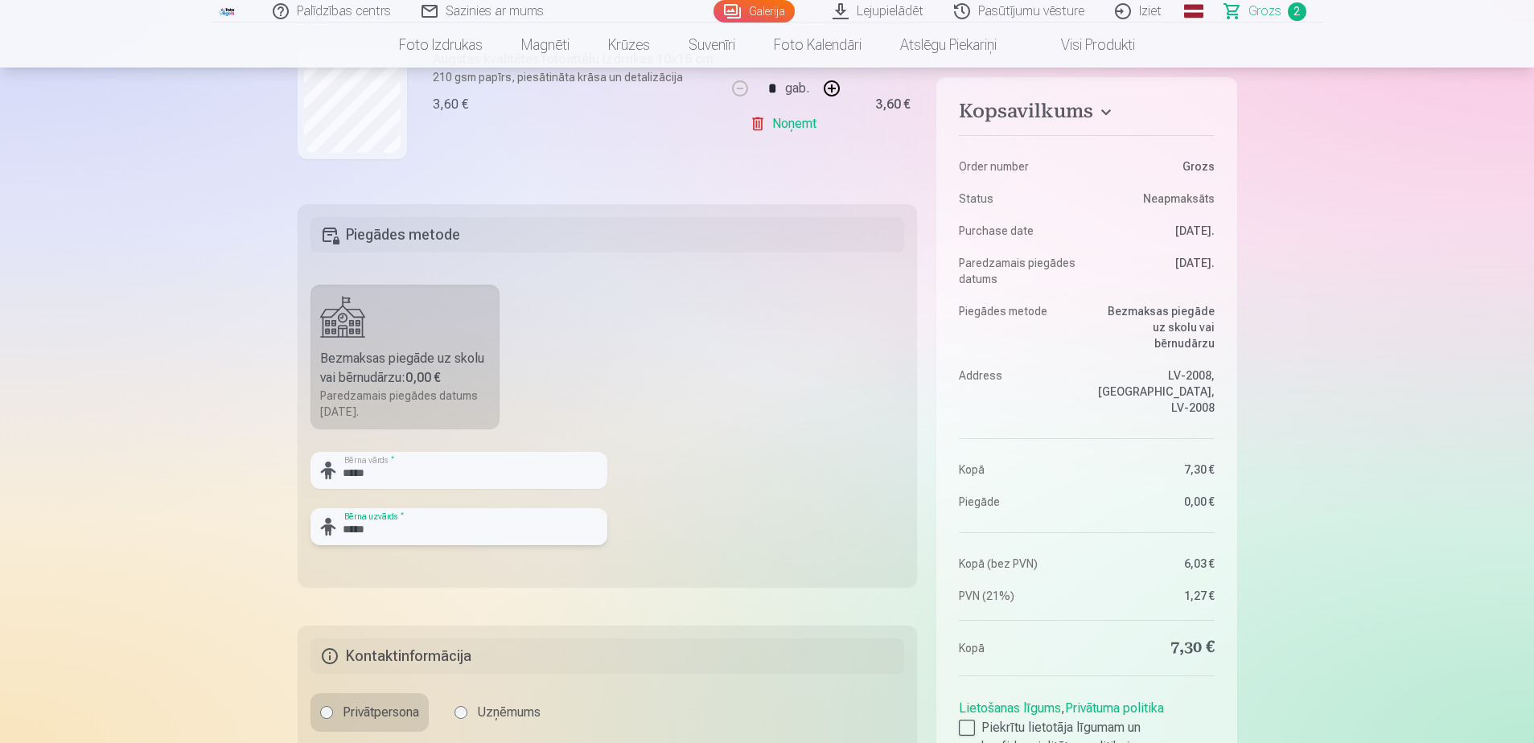
type input "*****"
click at [772, 506] on fieldset "Piegādes metode Bezmaksas piegāde uz skolu vai bērnudārzu : 0,00 € Paredzamais …" at bounding box center [608, 395] width 620 height 383
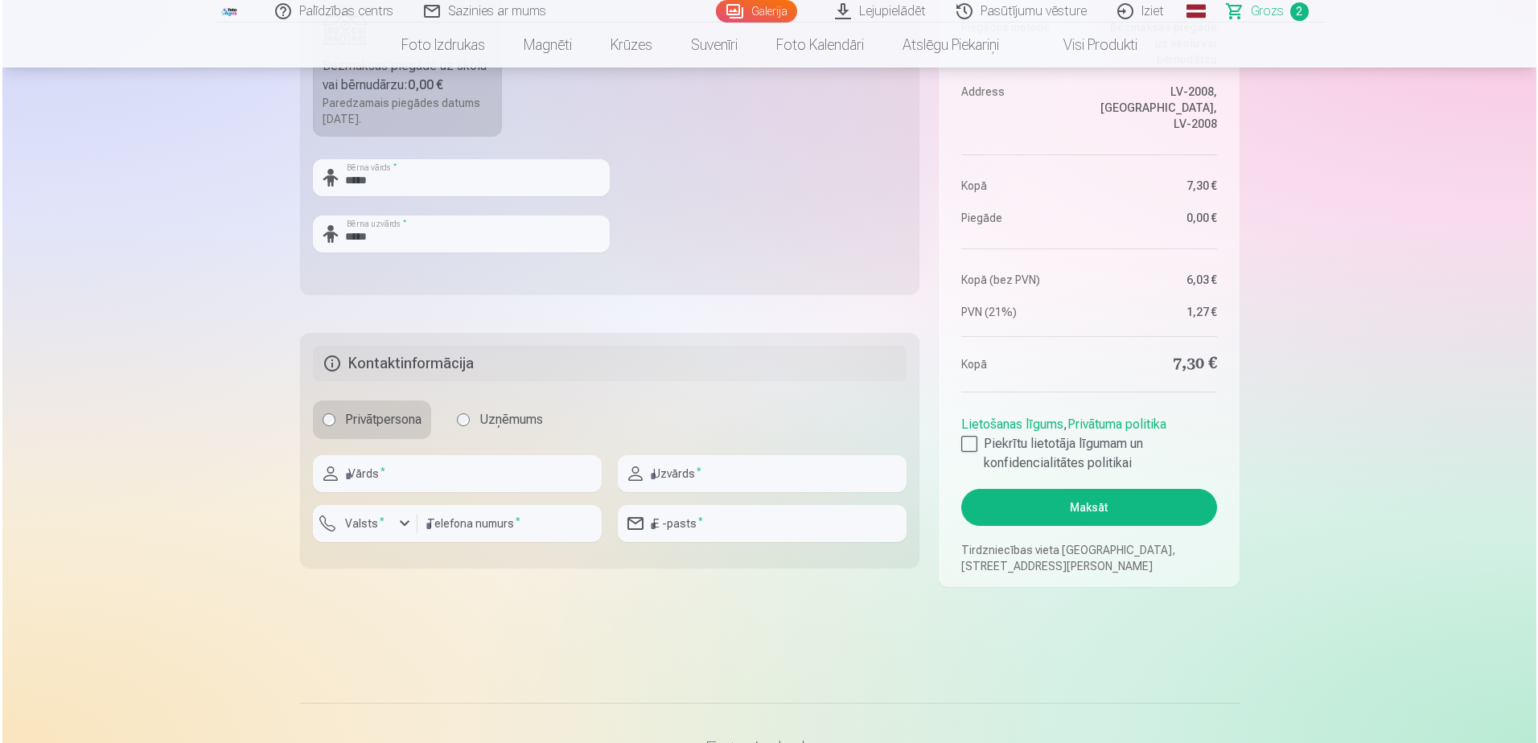
scroll to position [724, 0]
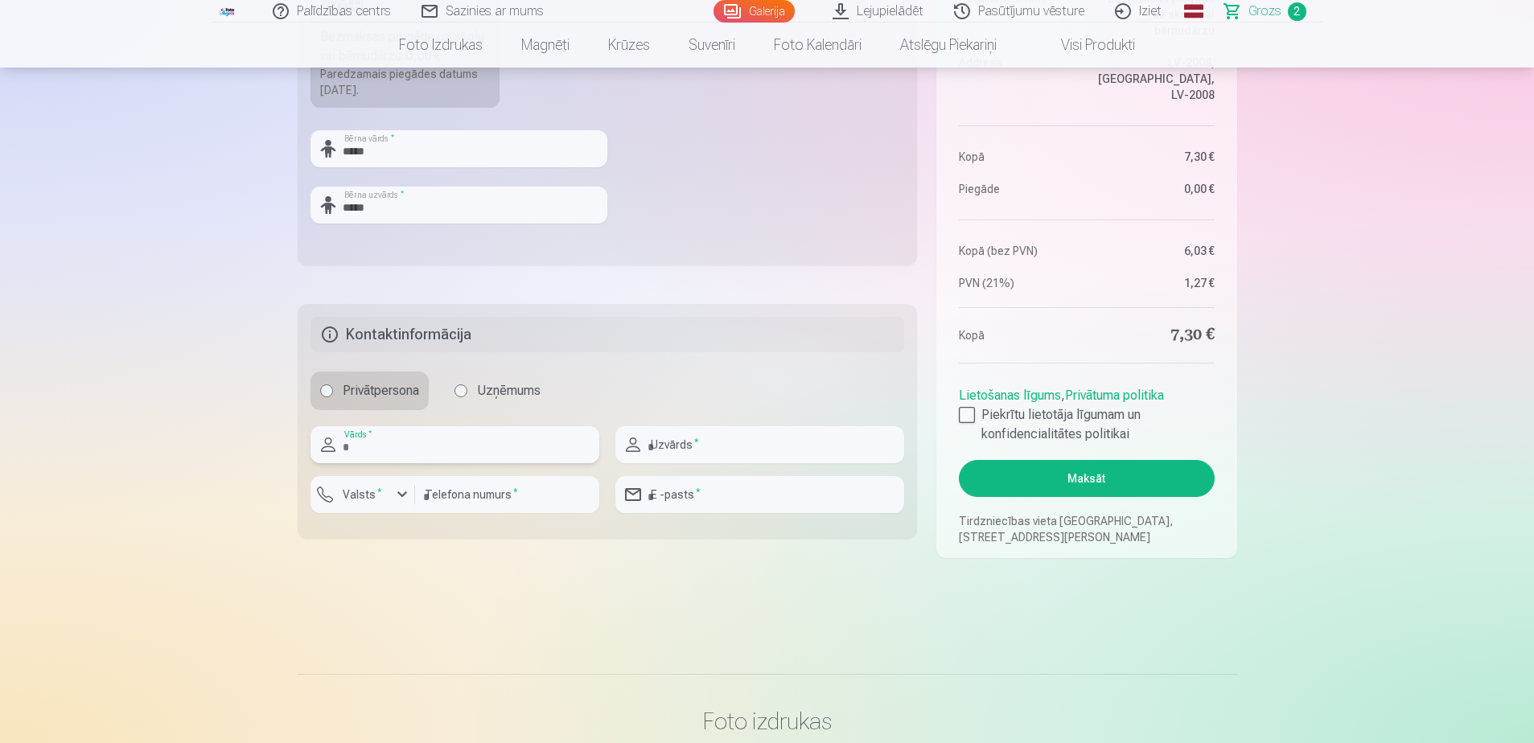
click at [435, 457] on input "text" at bounding box center [455, 444] width 289 height 37
type input "******"
type input "*****"
click at [390, 570] on main "Jūsu iepirkumu grozs Kopsavilkums Order number Grozs Status Neapmaksāts Purchas…" at bounding box center [768, 10] width 940 height 1250
click at [400, 491] on div "button" at bounding box center [402, 494] width 19 height 19
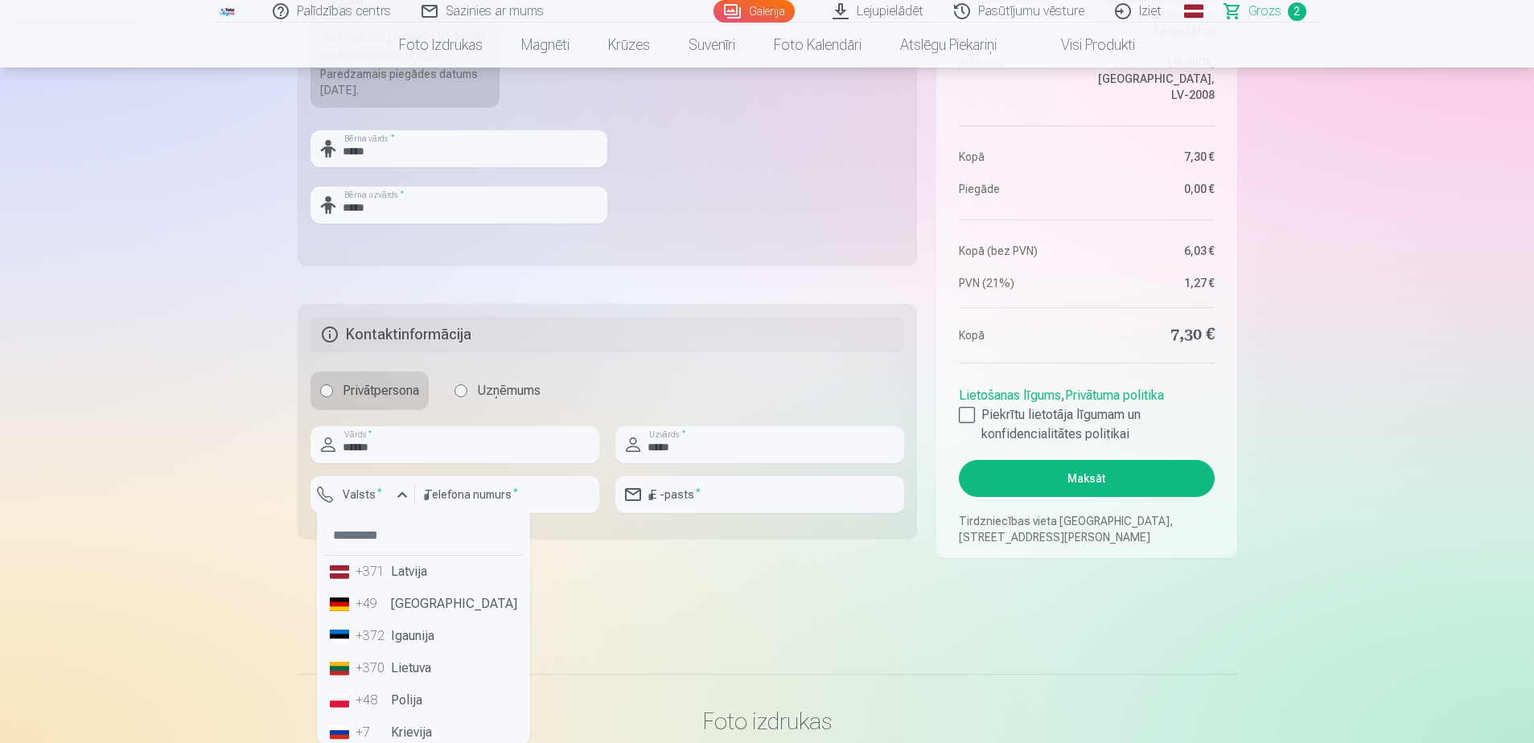
click at [399, 578] on li "+371 Latvija" at bounding box center [423, 572] width 200 height 32
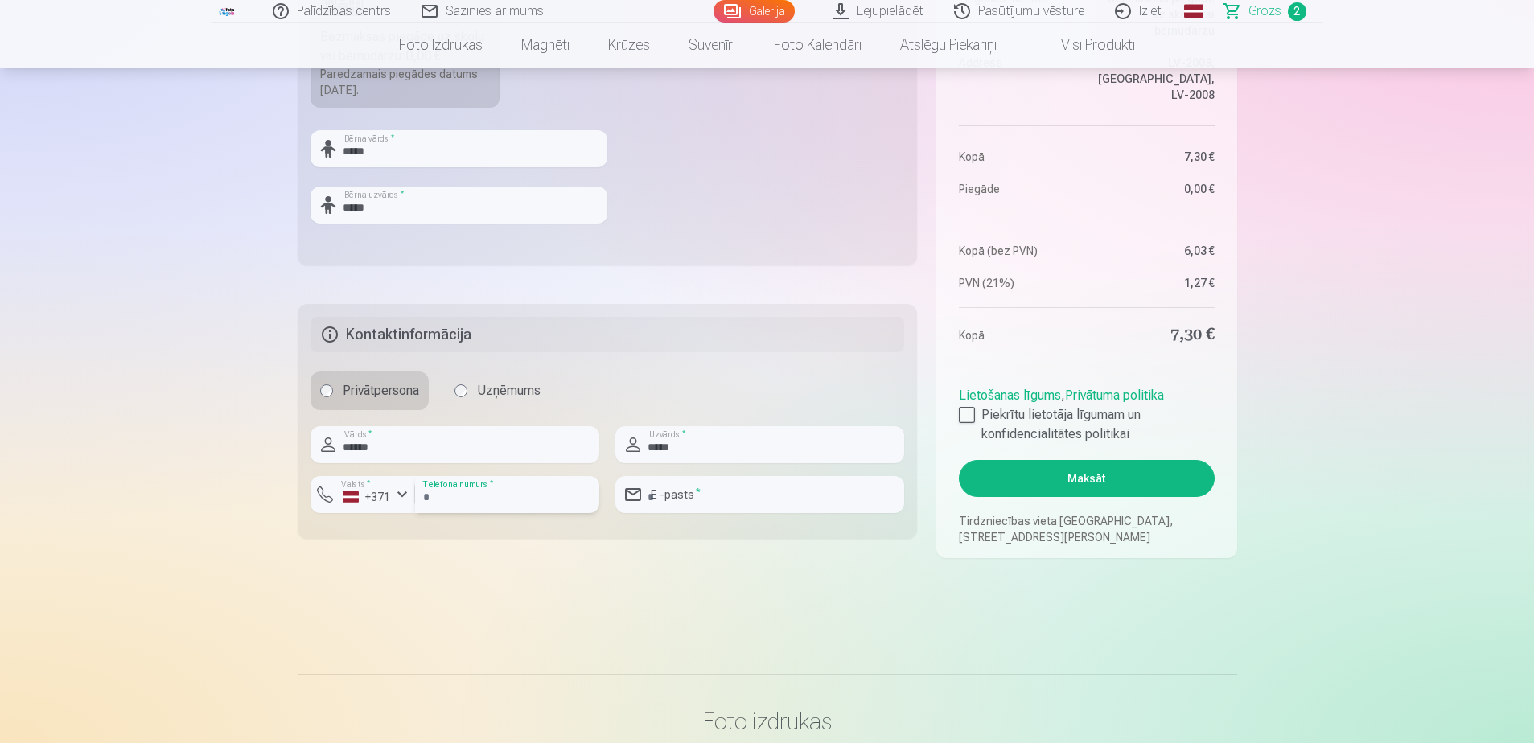
click at [462, 500] on input "number" at bounding box center [507, 494] width 184 height 37
type input "********"
click at [801, 566] on main "Jūsu iepirkumu grozs Kopsavilkums Order number Grozs Status Neapmaksāts Purchas…" at bounding box center [768, 10] width 940 height 1250
click at [771, 494] on input "email" at bounding box center [759, 494] width 289 height 37
type input "**********"
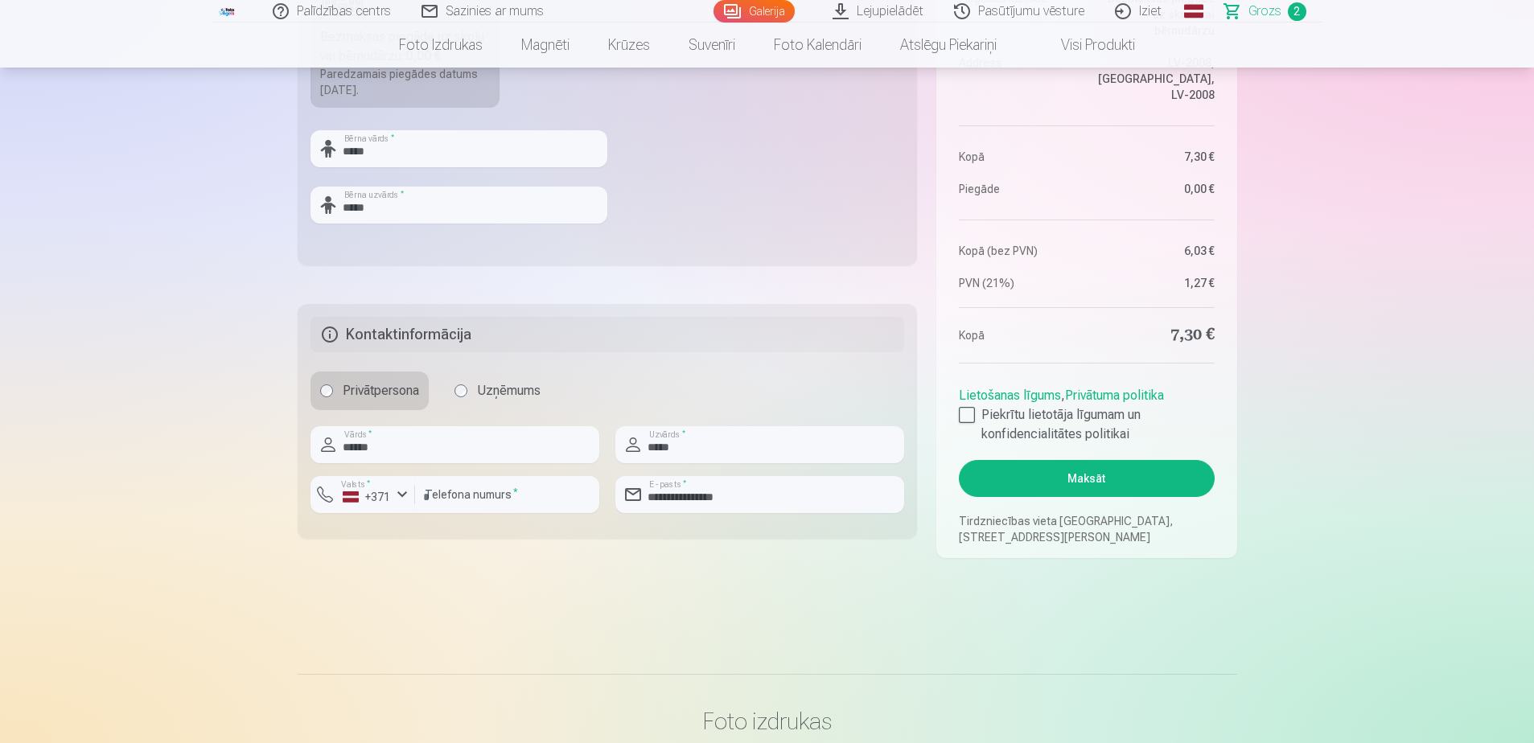
click at [949, 579] on main "Jūsu iepirkumu grozs Kopsavilkums Order number Grozs Status Neapmaksāts Purchas…" at bounding box center [768, 10] width 940 height 1250
click at [978, 416] on label "Piekrītu lietotāja līgumam un konfidencialitātes politikai" at bounding box center [1086, 424] width 255 height 39
click at [1060, 469] on button "Maksāt" at bounding box center [1086, 478] width 255 height 37
